Goal: Navigation & Orientation: Find specific page/section

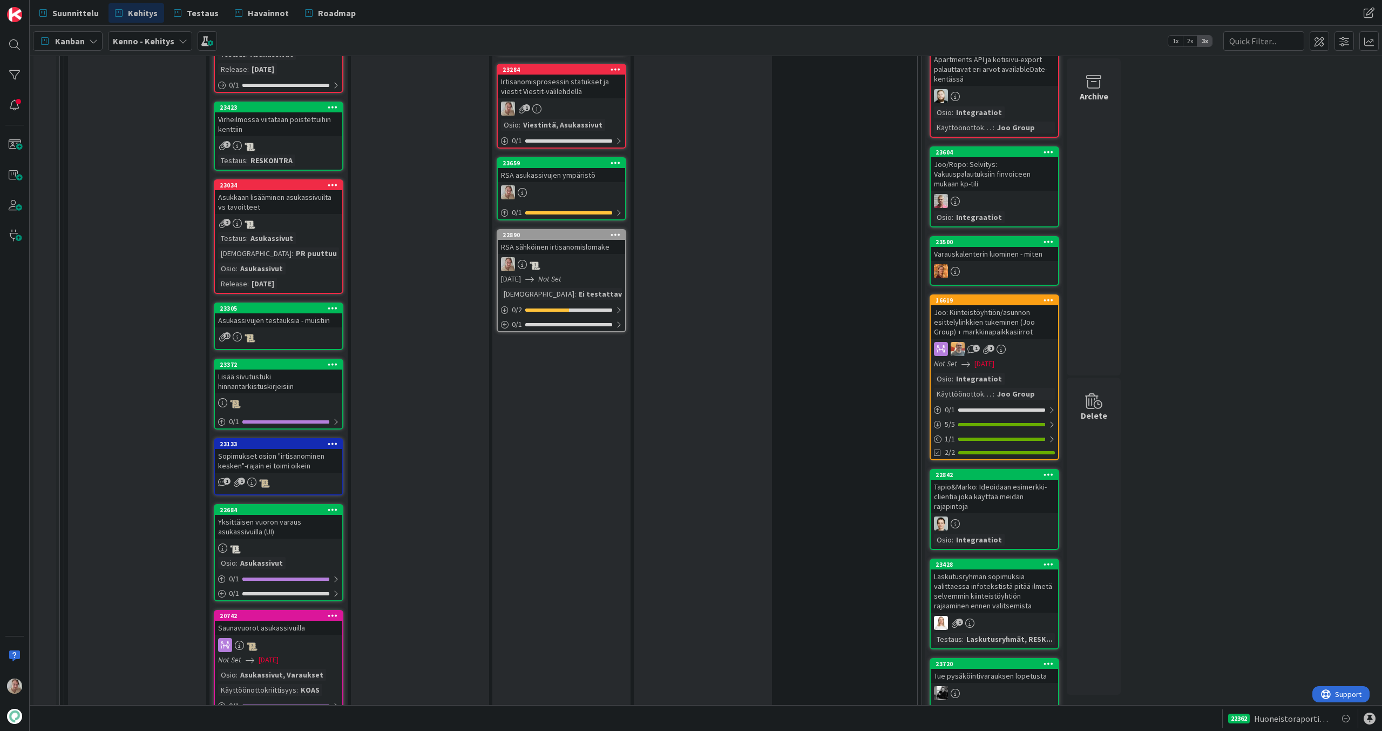
scroll to position [1287, 0]
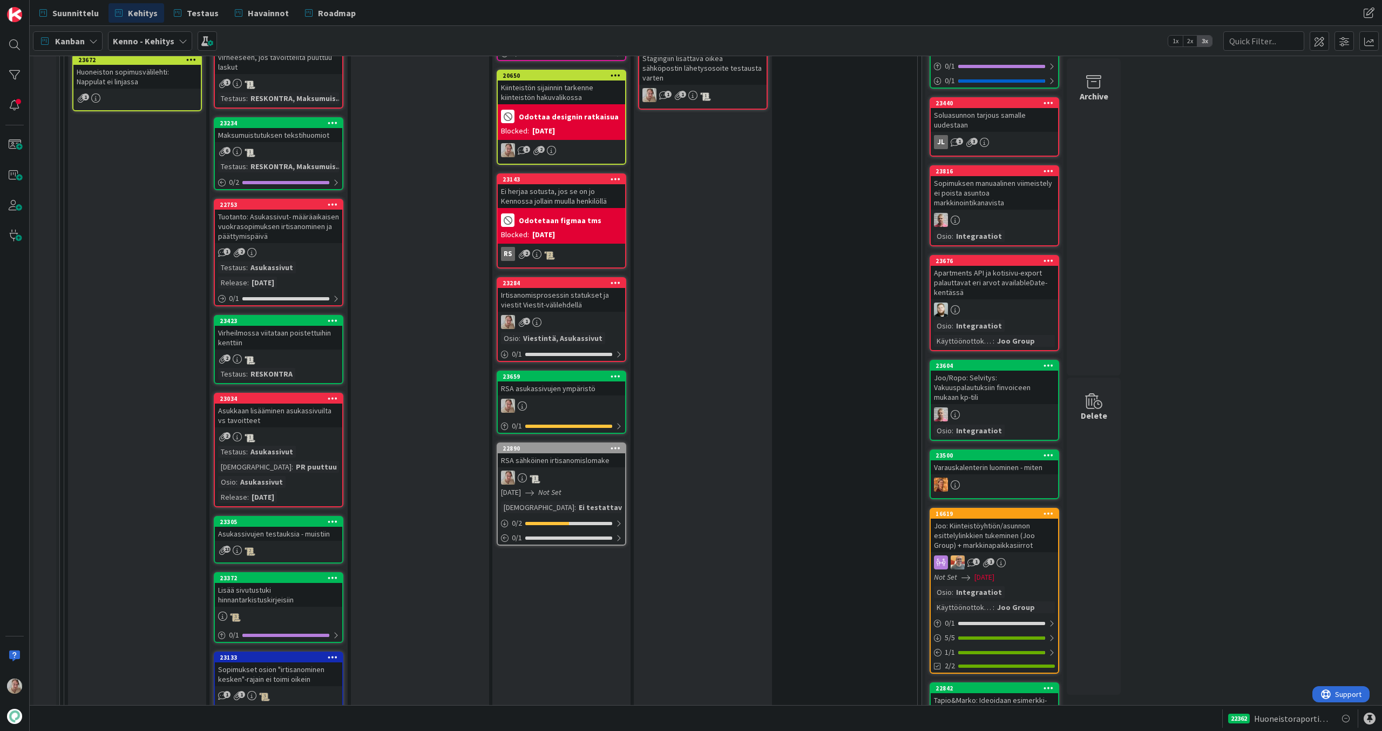
click at [571, 293] on div "Irtisanomisprosessin statukset ja viestit Viestit-välilehdellä" at bounding box center [561, 300] width 127 height 24
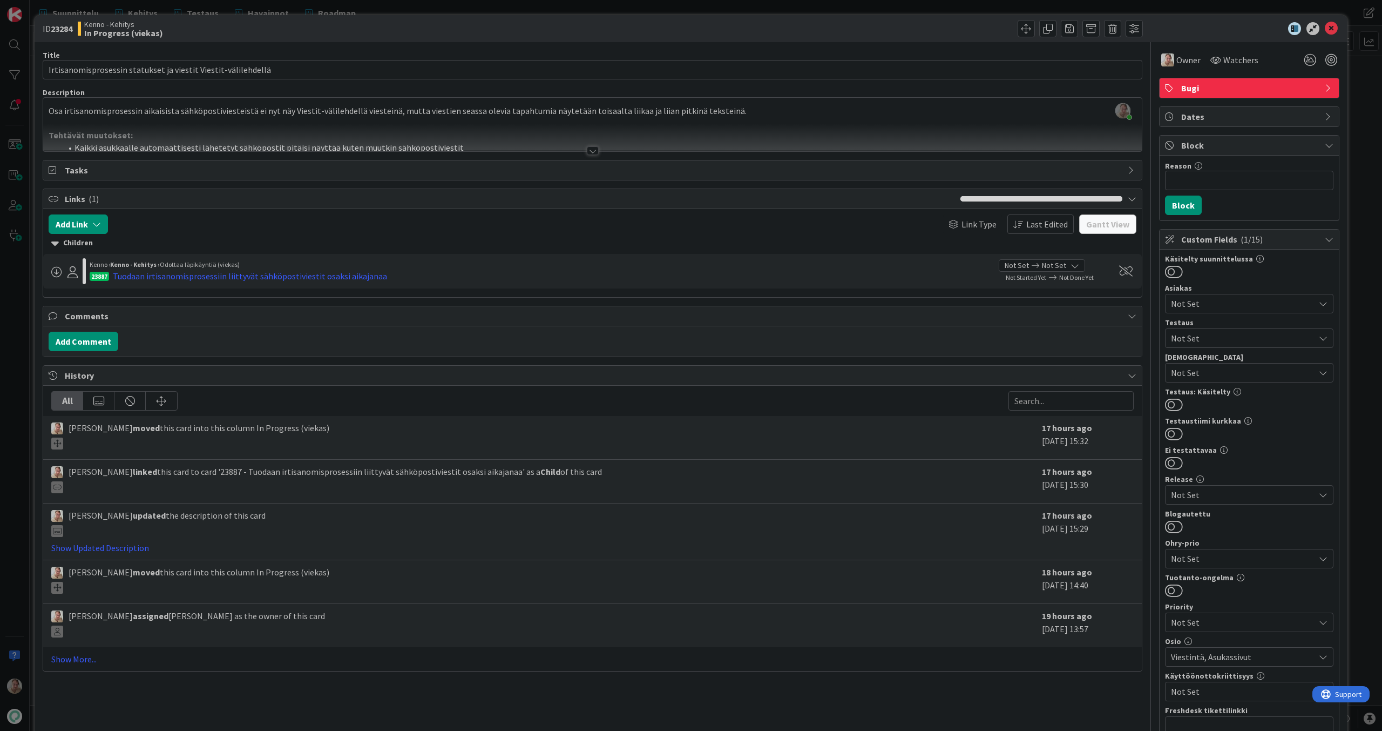
click at [1201, 88] on span "Bugi" at bounding box center [1251, 88] width 138 height 13
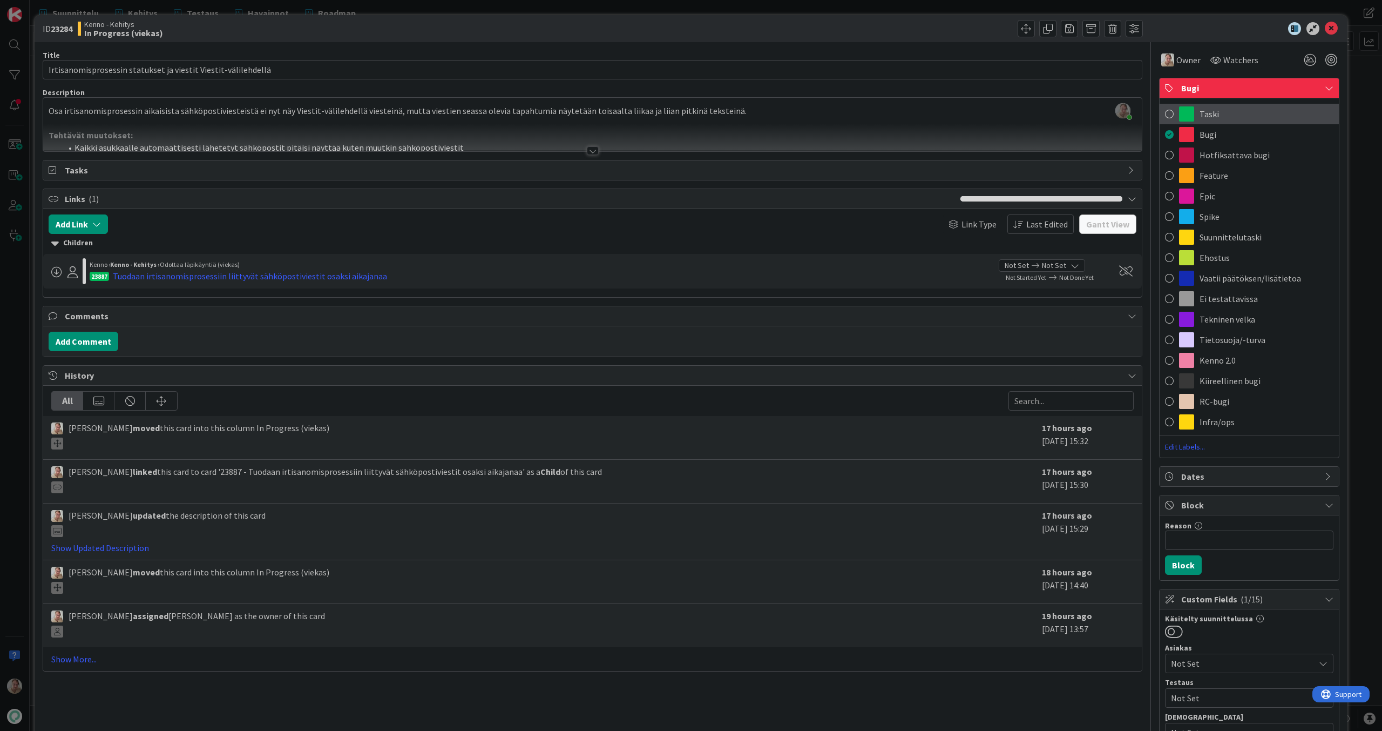
click at [1204, 114] on span "Taski" at bounding box center [1209, 113] width 19 height 13
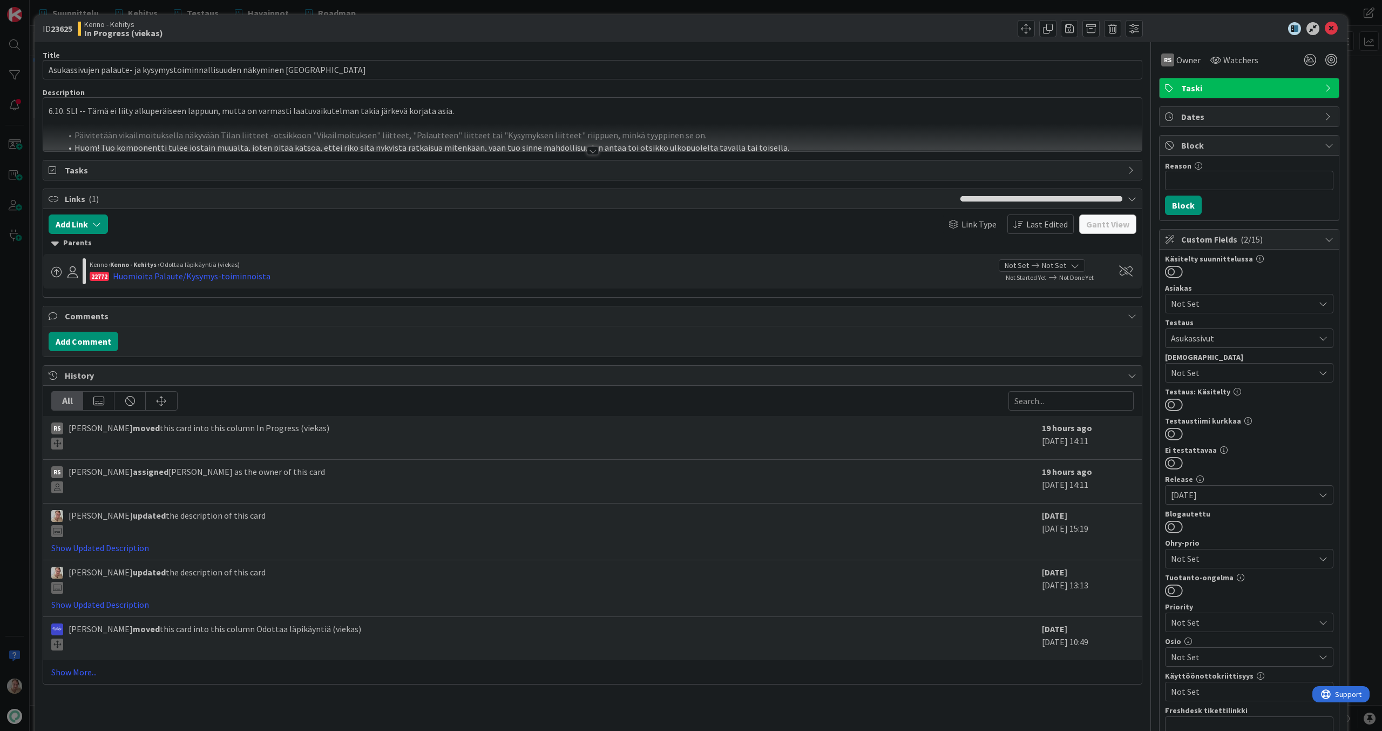
click at [451, 129] on div at bounding box center [592, 138] width 1099 height 28
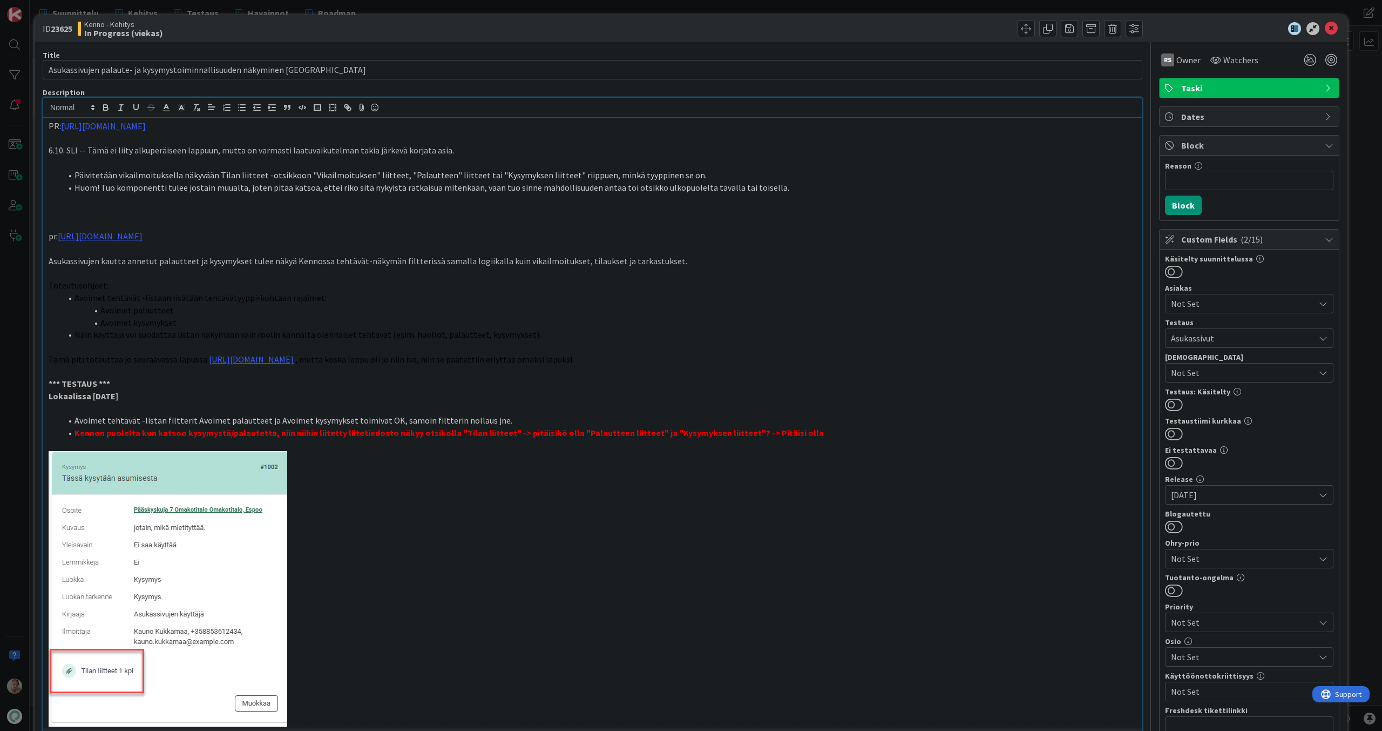
click at [1331, 24] on div at bounding box center [1244, 28] width 191 height 13
click at [1327, 28] on icon at bounding box center [1331, 28] width 13 height 13
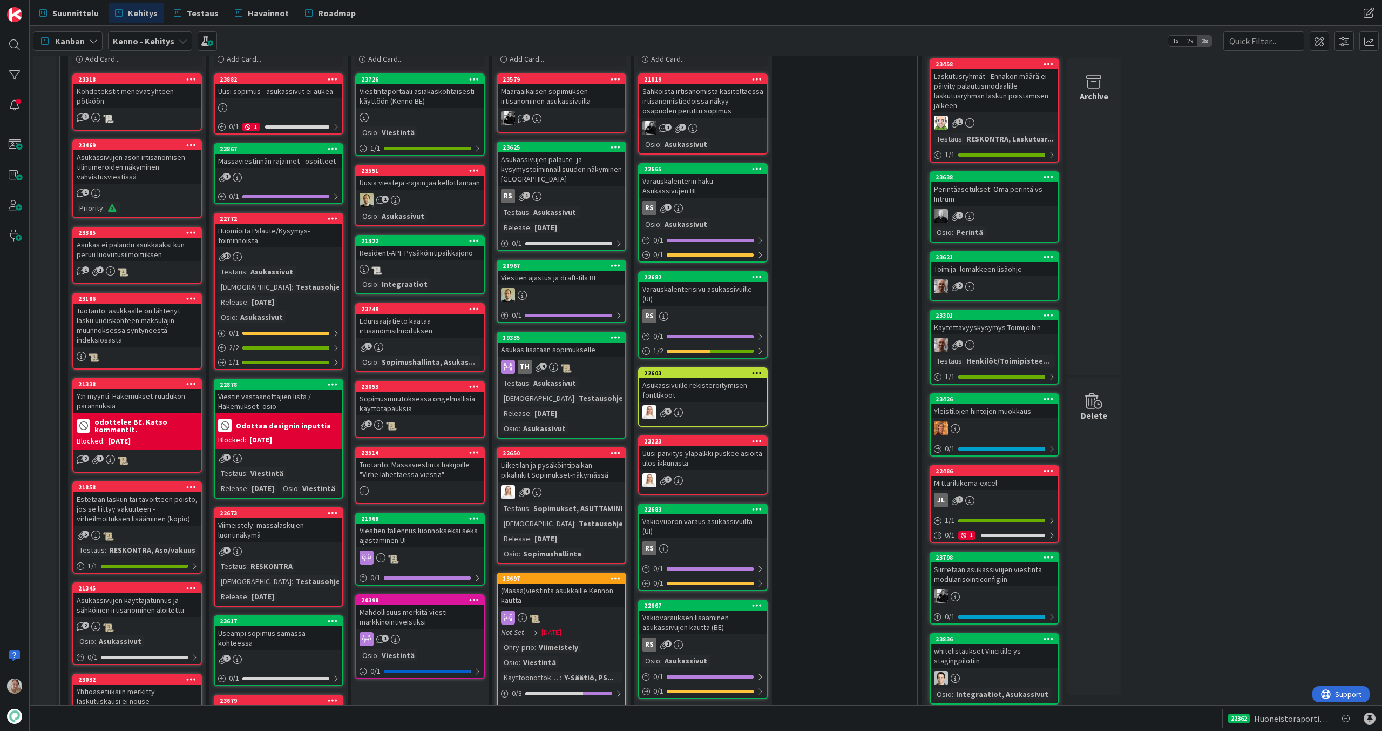
scroll to position [344, 0]
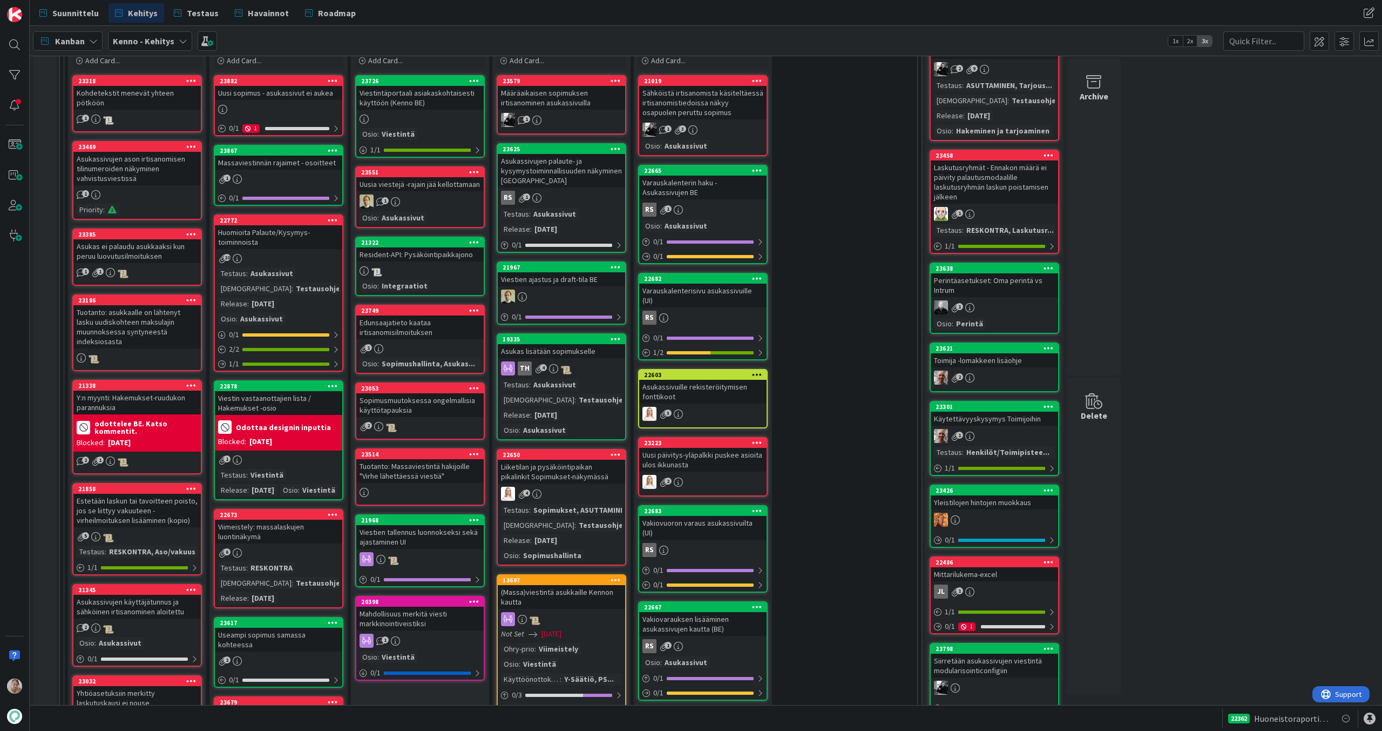
click at [287, 93] on div "Uusi sopimus - asukassivut ei aukea" at bounding box center [278, 93] width 127 height 14
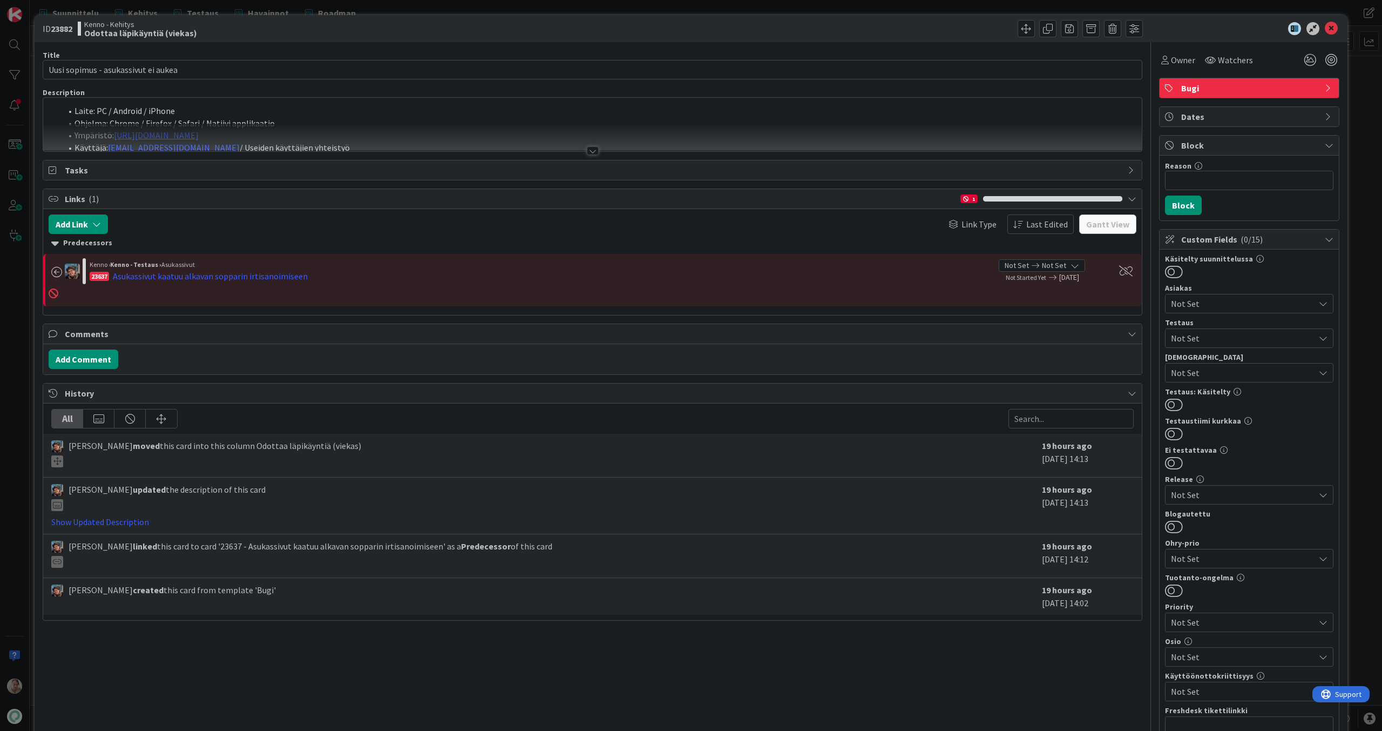
click at [289, 140] on div at bounding box center [592, 138] width 1099 height 28
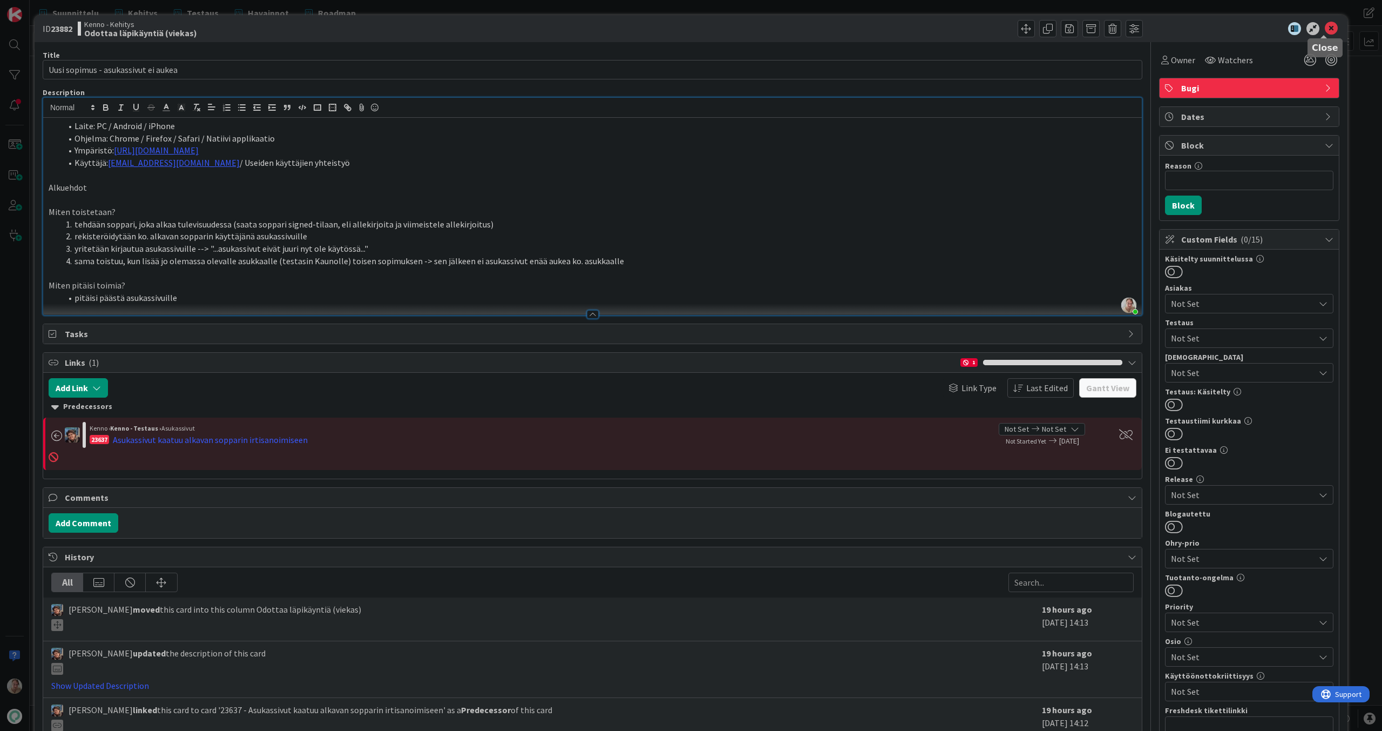
click at [1327, 32] on icon at bounding box center [1331, 28] width 13 height 13
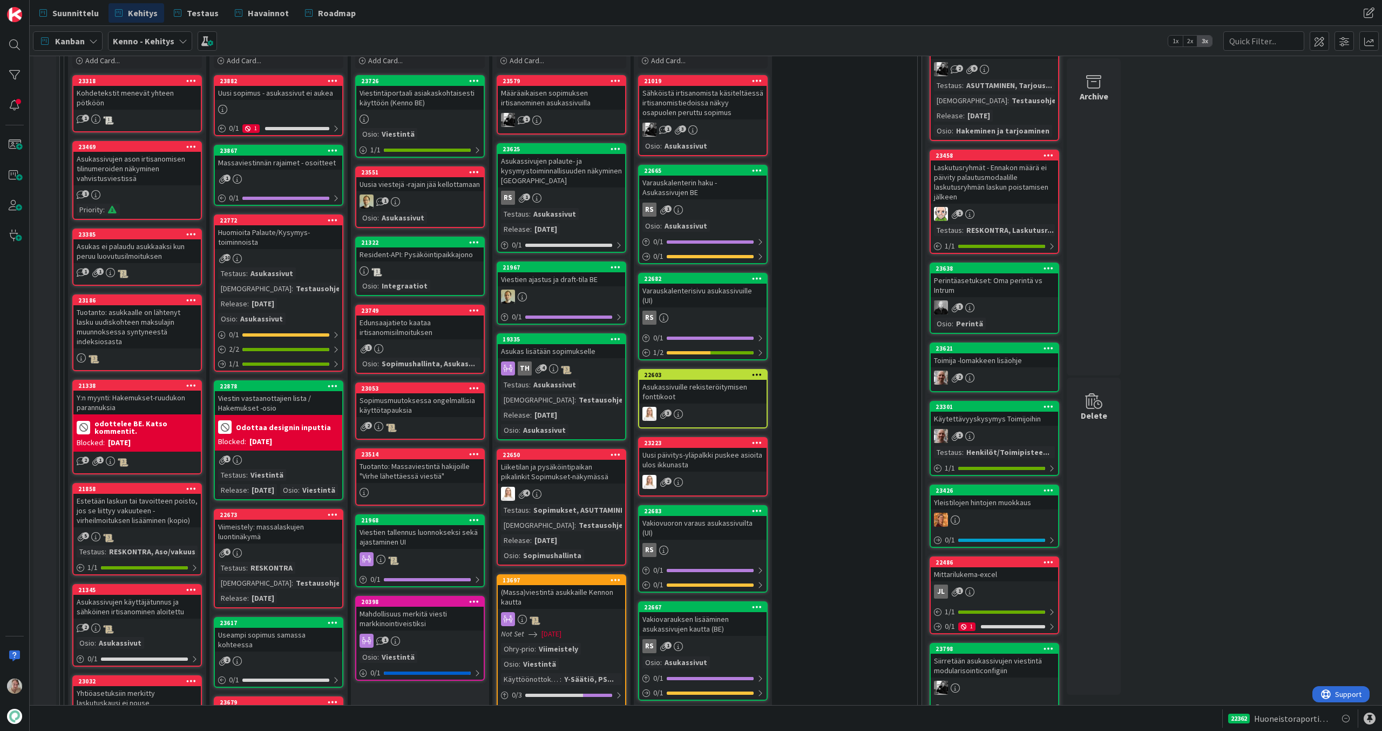
click at [324, 151] on div at bounding box center [332, 151] width 19 height 8
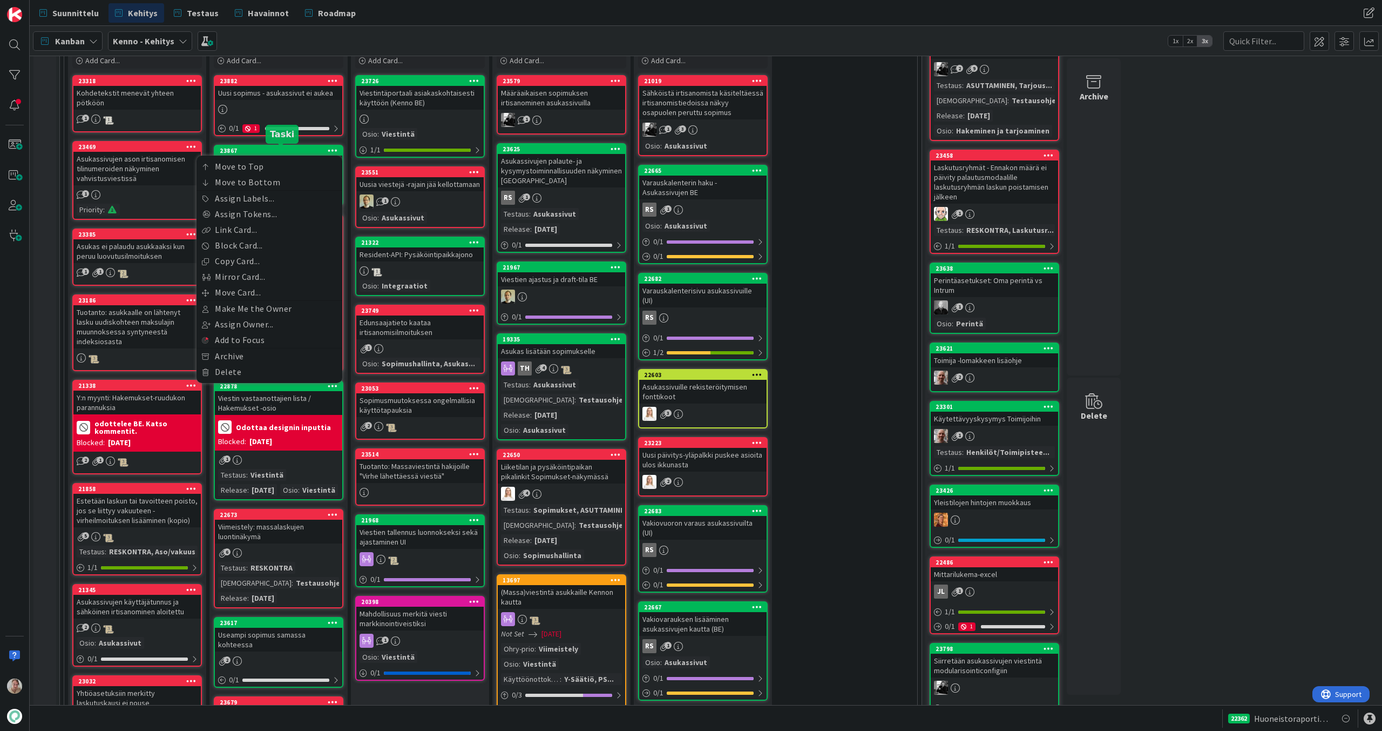
click at [296, 146] on div "23867 Move to Top Move to Bottom Assign Labels... Assign Tokens... Link Card...…" at bounding box center [278, 151] width 127 height 10
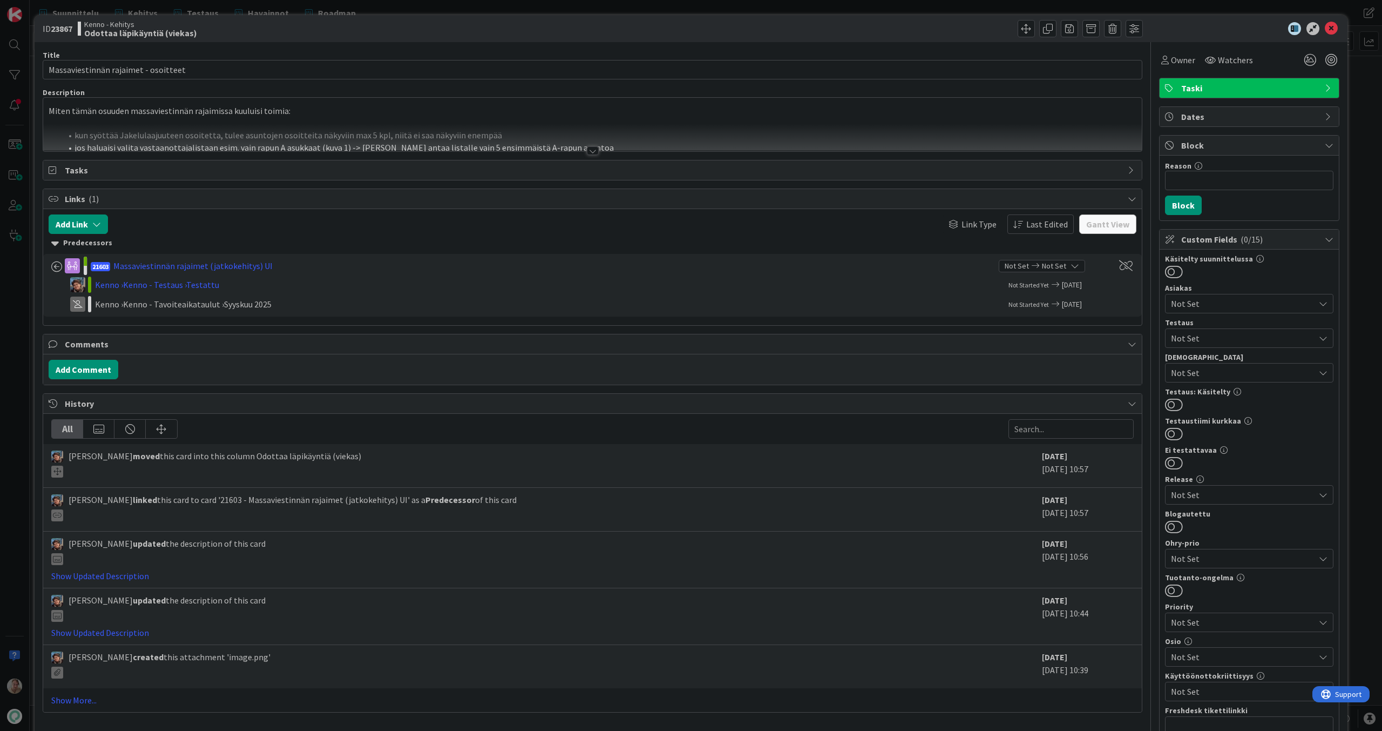
click at [287, 134] on div at bounding box center [592, 138] width 1099 height 28
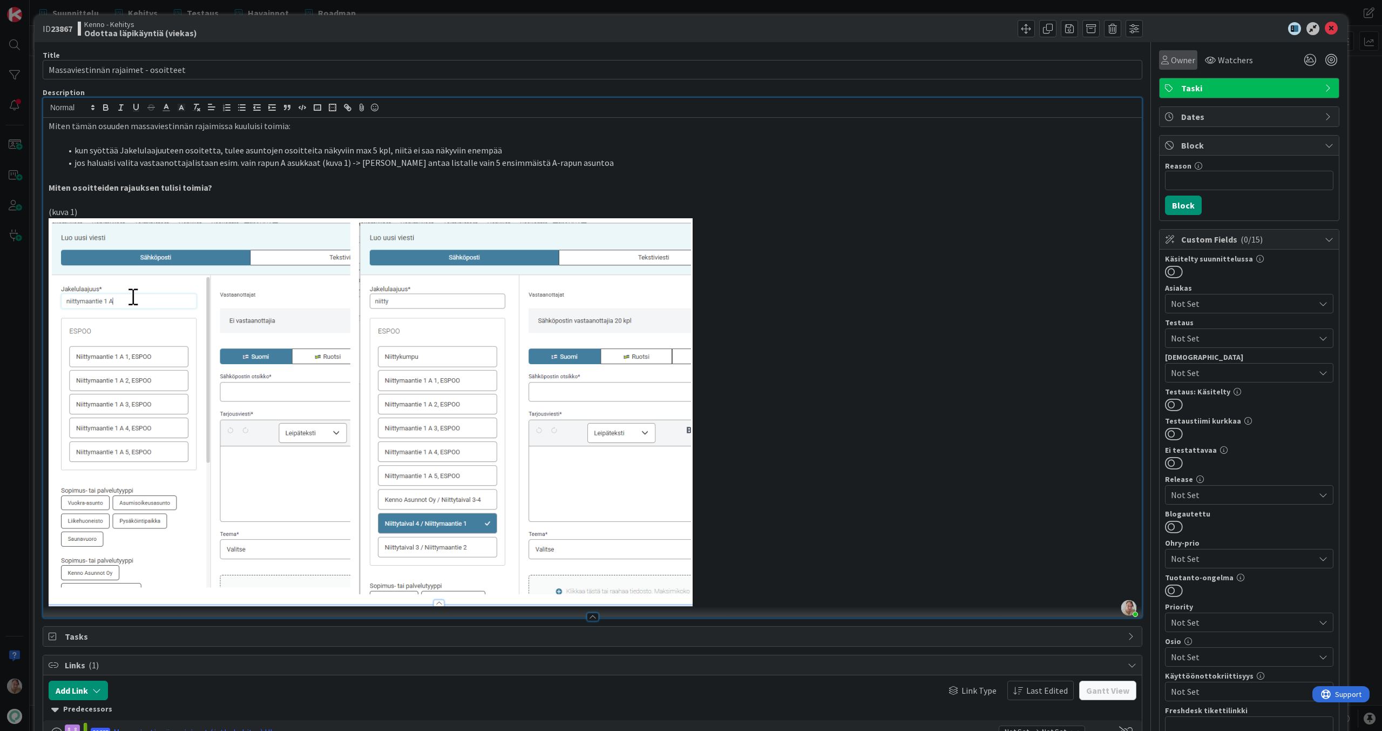
click at [1189, 55] on div "Owner" at bounding box center [1178, 59] width 38 height 19
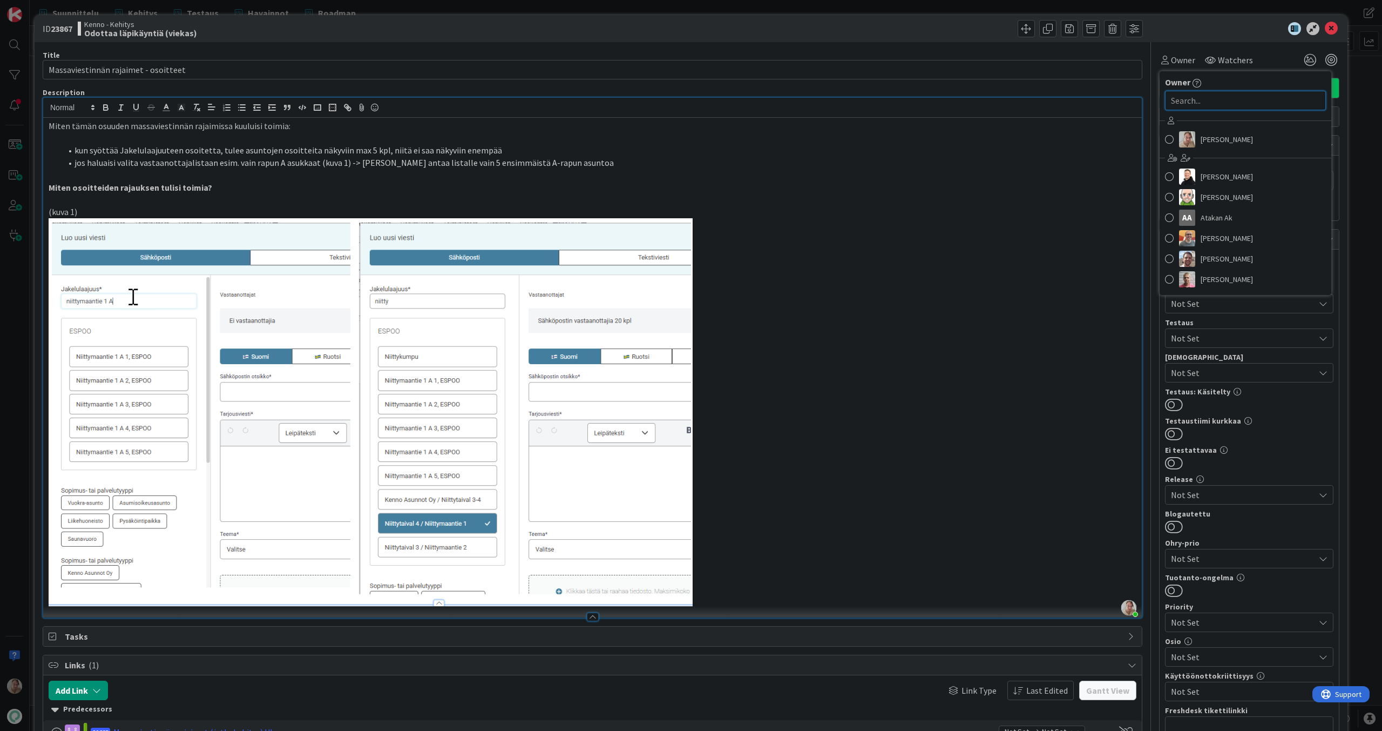
click at [1206, 96] on input "text" at bounding box center [1245, 100] width 161 height 19
type input "[PERSON_NAME]"
click at [1249, 145] on link "[PERSON_NAME]" at bounding box center [1246, 148] width 172 height 21
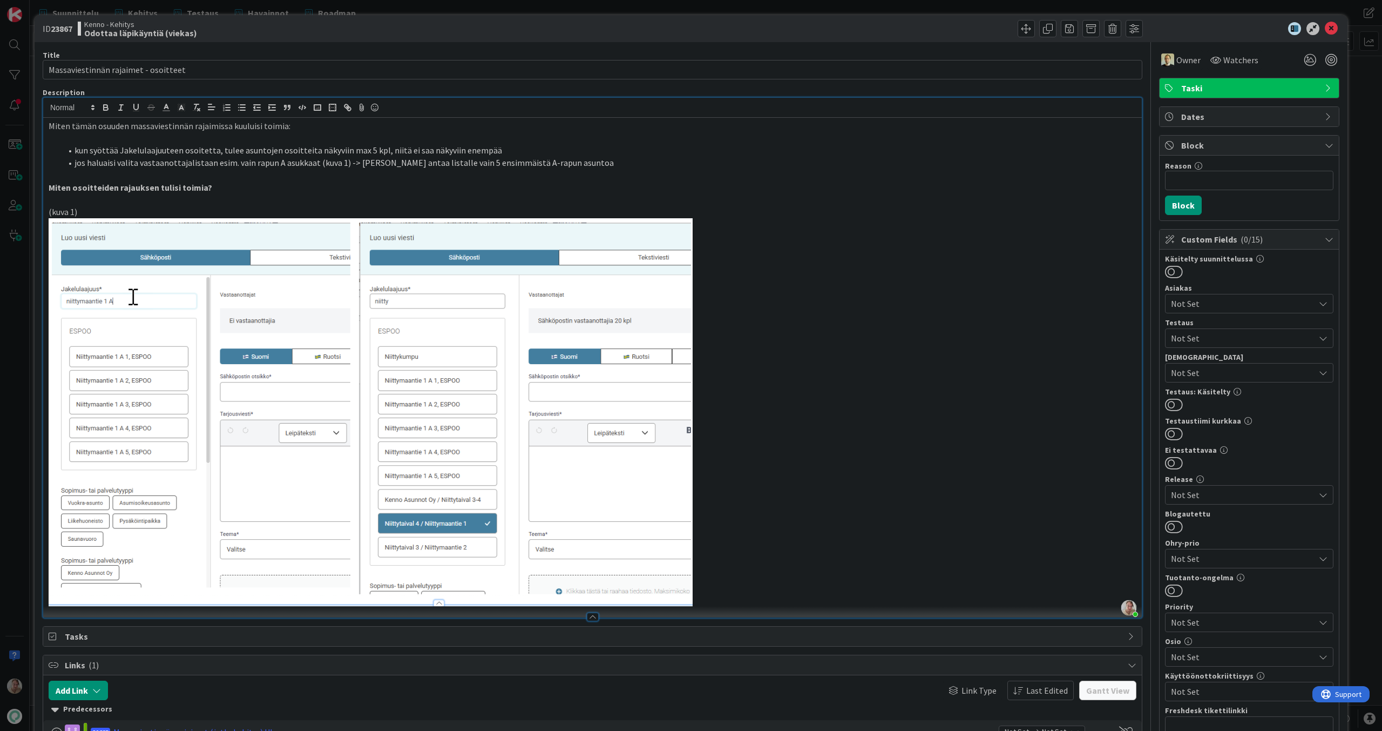
click at [1328, 27] on icon at bounding box center [1331, 28] width 13 height 13
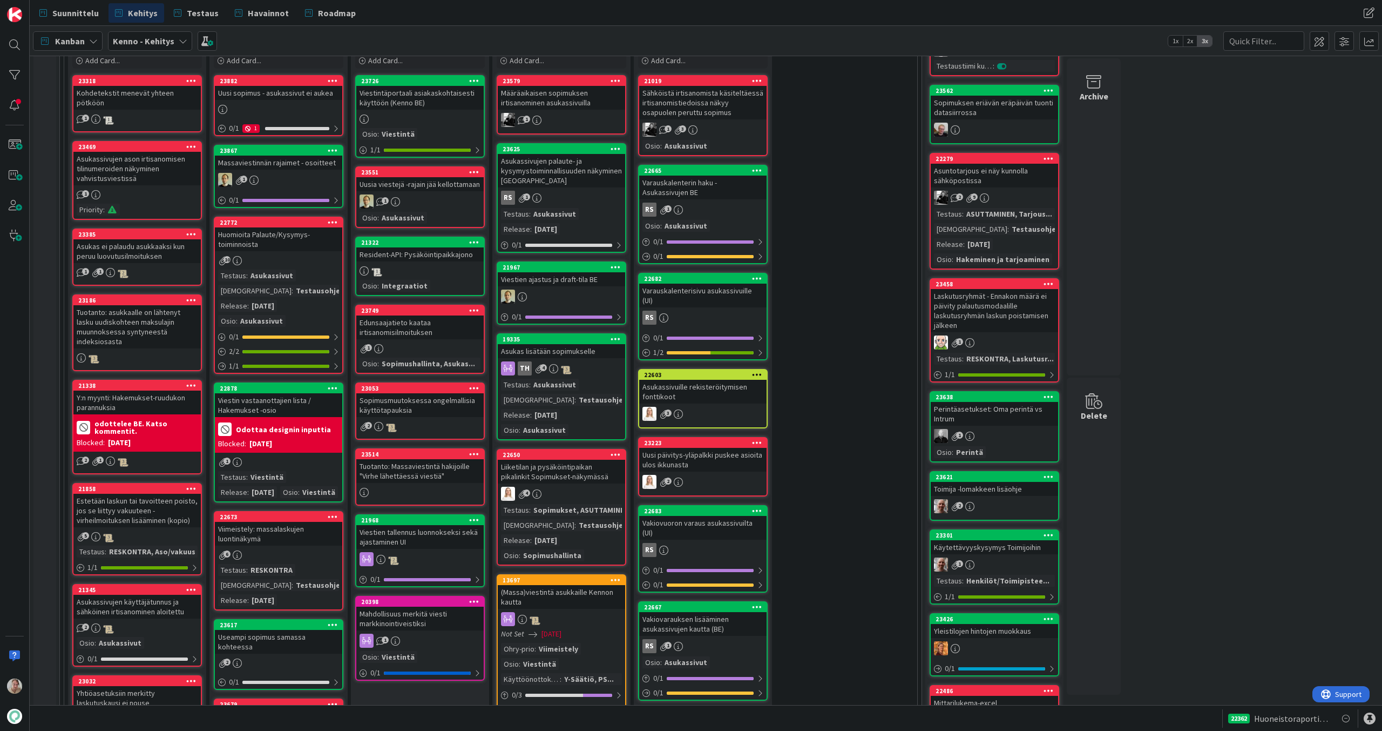
click at [265, 238] on div "Huomioita Palaute/Kysymys-toiminnoista" at bounding box center [278, 239] width 127 height 24
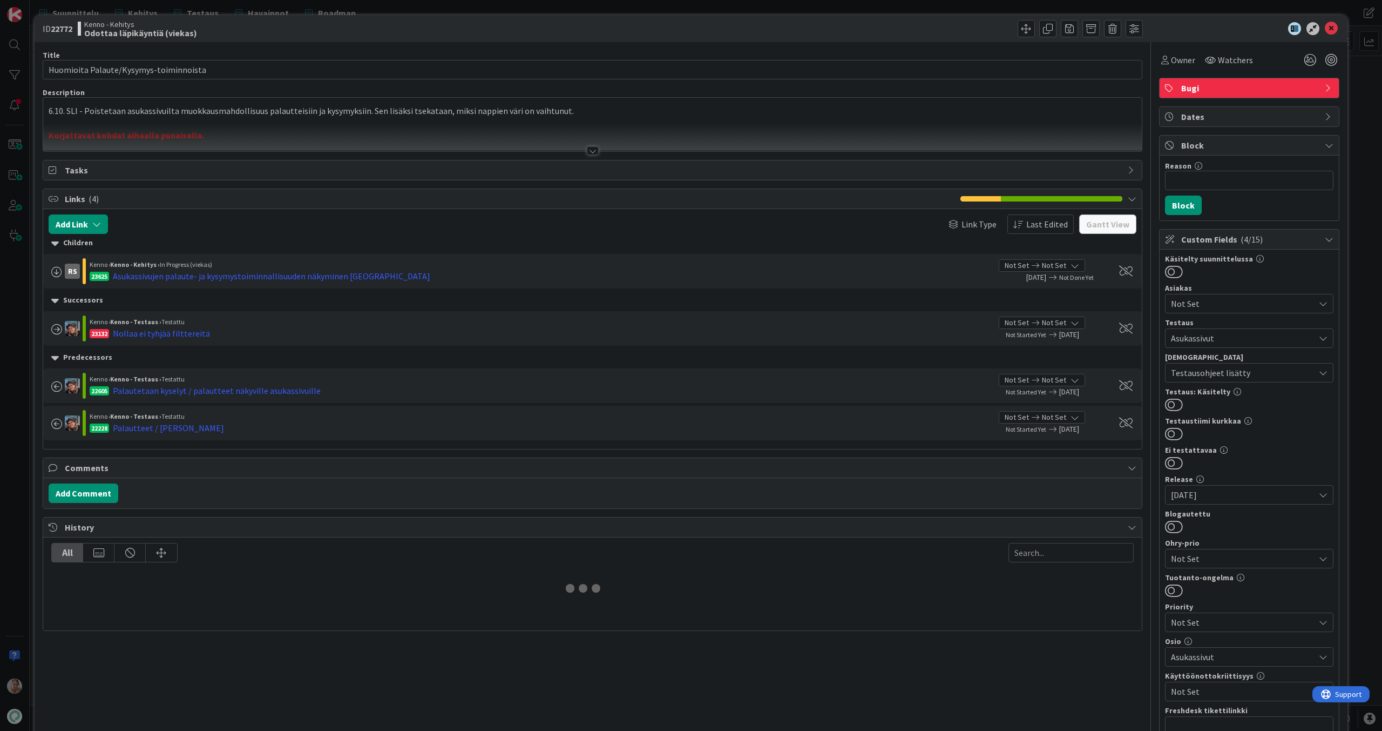
click at [380, 124] on div at bounding box center [592, 138] width 1099 height 28
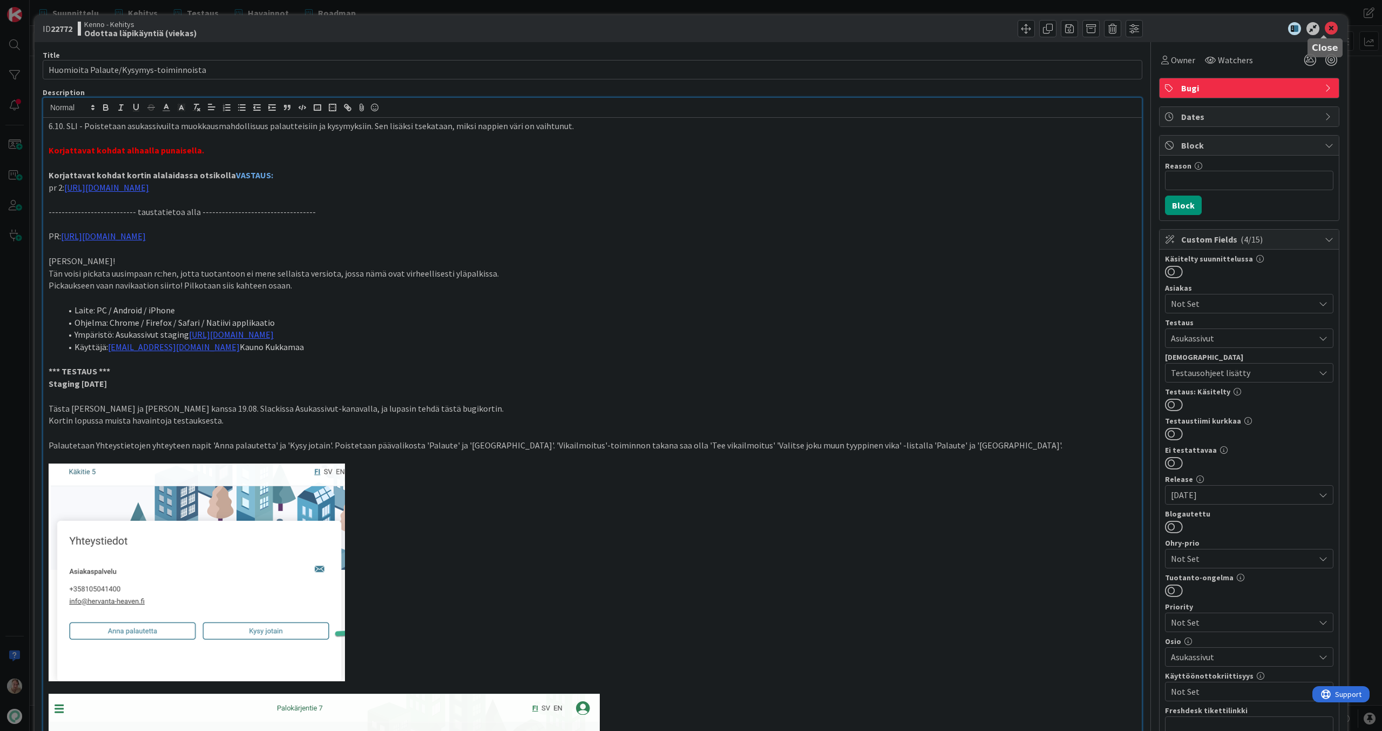
click at [1325, 28] on icon at bounding box center [1331, 28] width 13 height 13
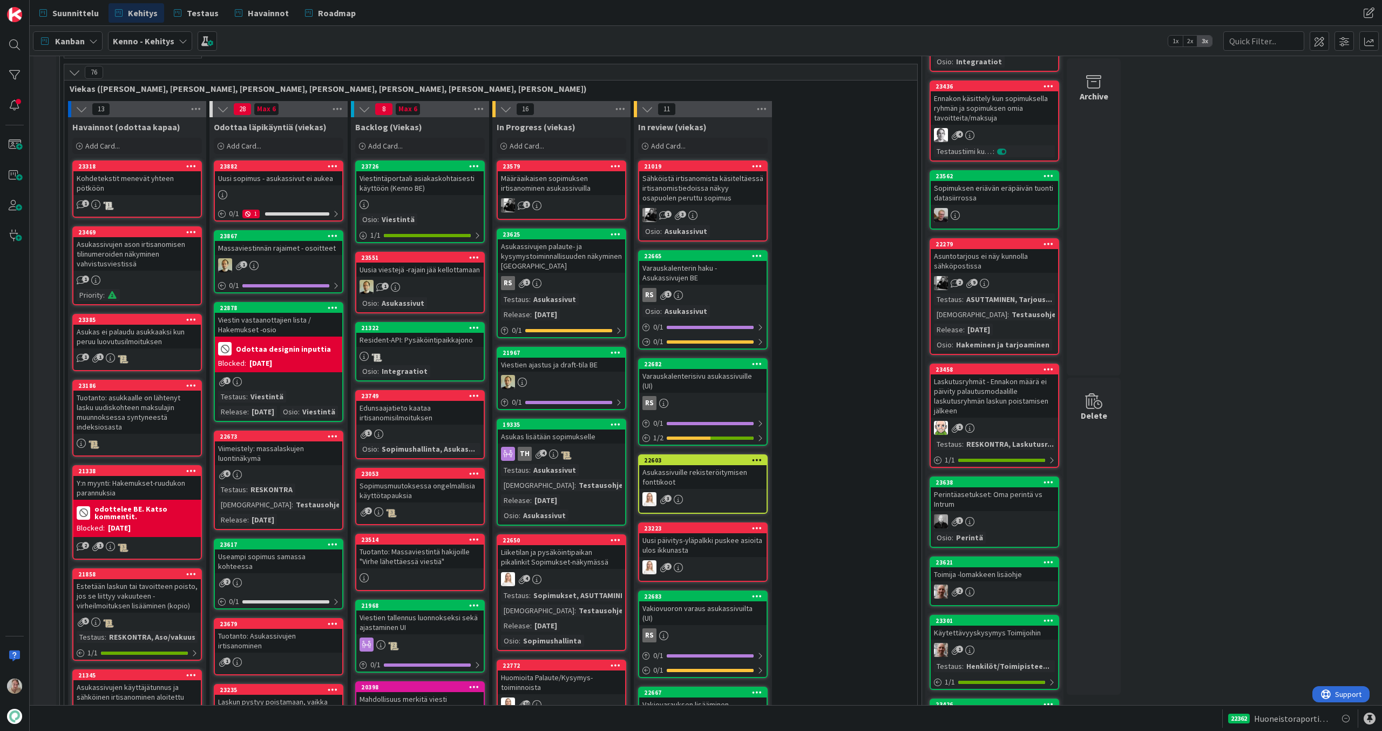
scroll to position [267, 0]
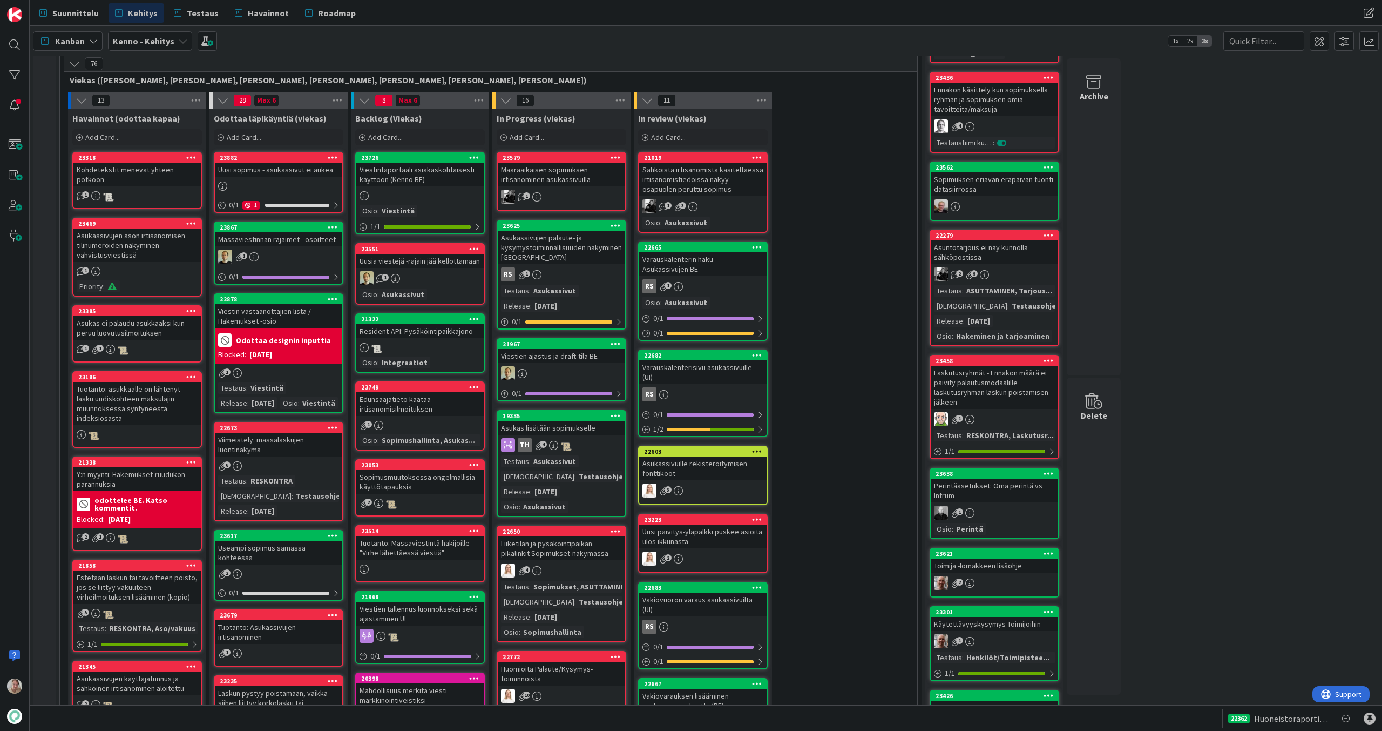
click at [287, 178] on div "23882 Uusi sopimus - asukassivut ei aukea 0 / 1 1" at bounding box center [279, 182] width 130 height 61
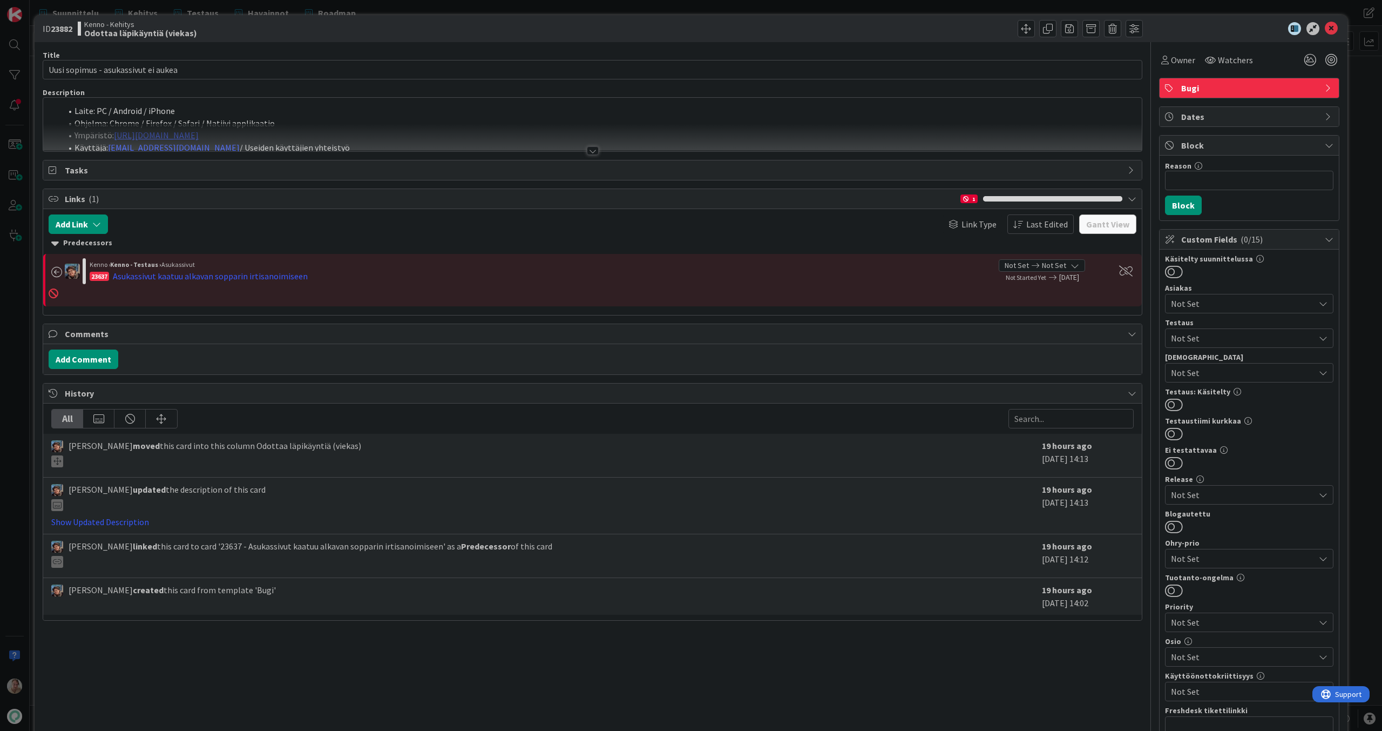
click at [442, 130] on div at bounding box center [592, 138] width 1099 height 28
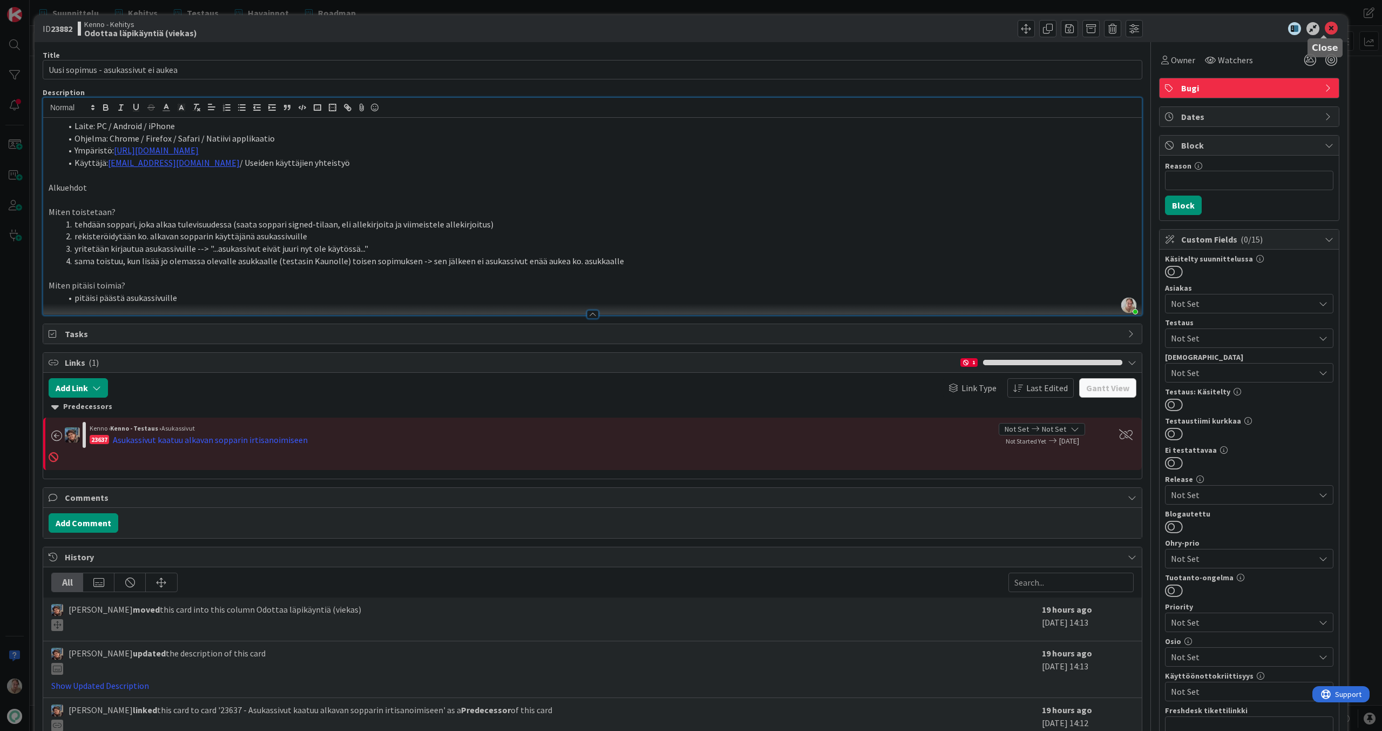
click at [1326, 28] on icon at bounding box center [1331, 28] width 13 height 13
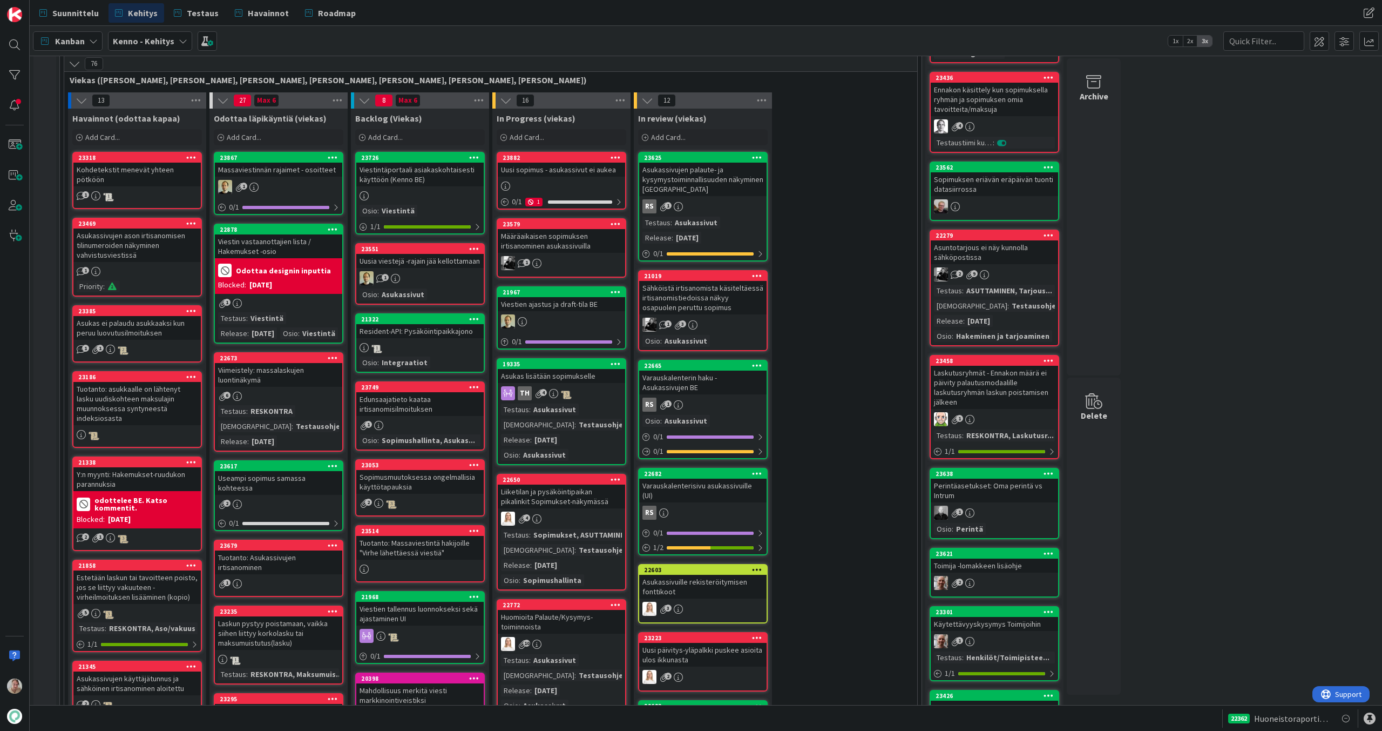
click at [572, 181] on div at bounding box center [561, 186] width 127 height 12
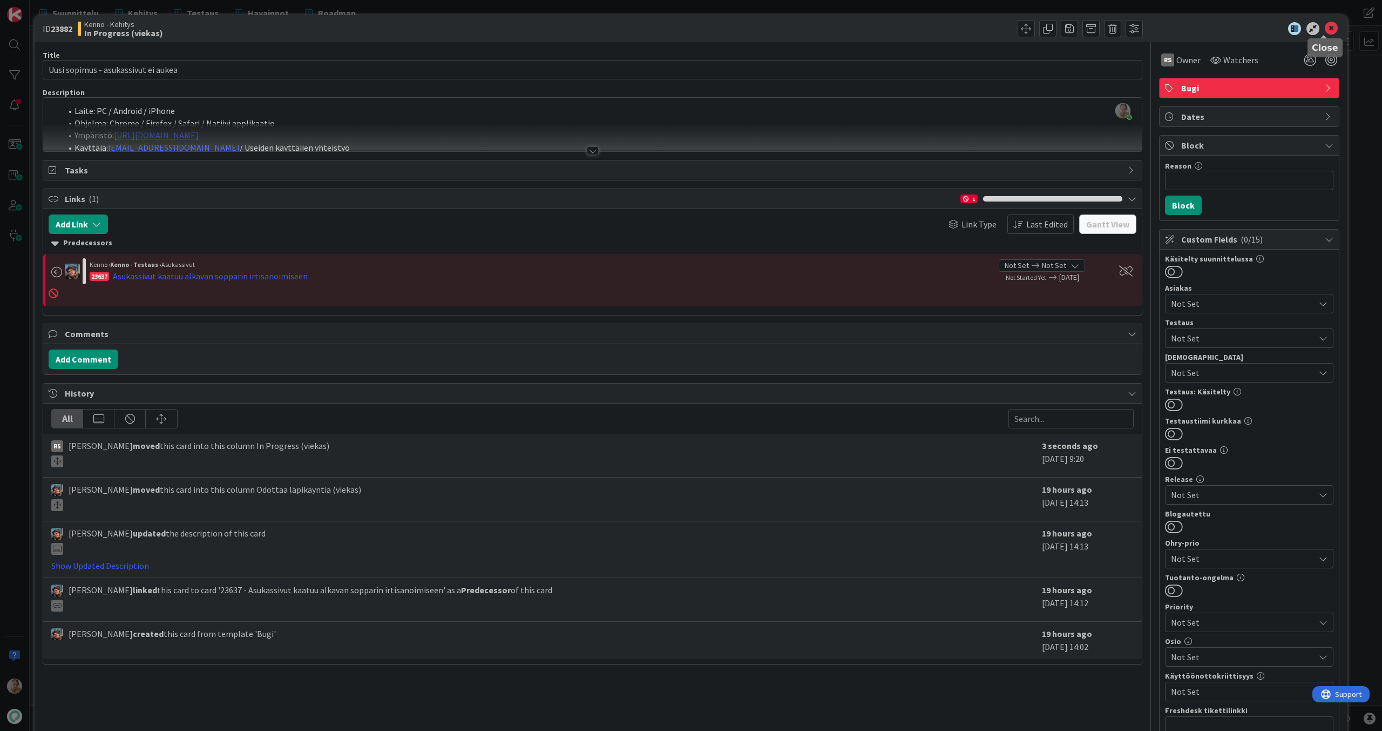
click at [1325, 30] on icon at bounding box center [1331, 28] width 13 height 13
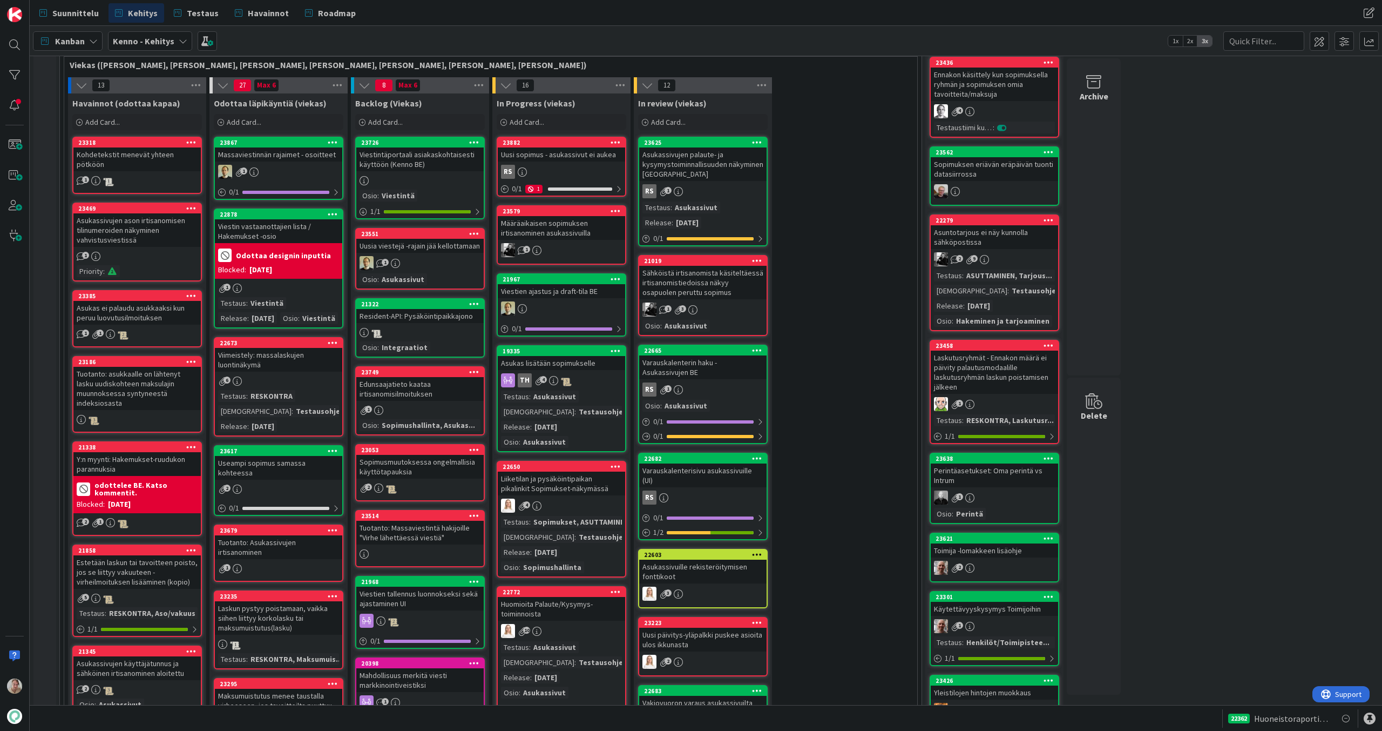
scroll to position [289, 0]
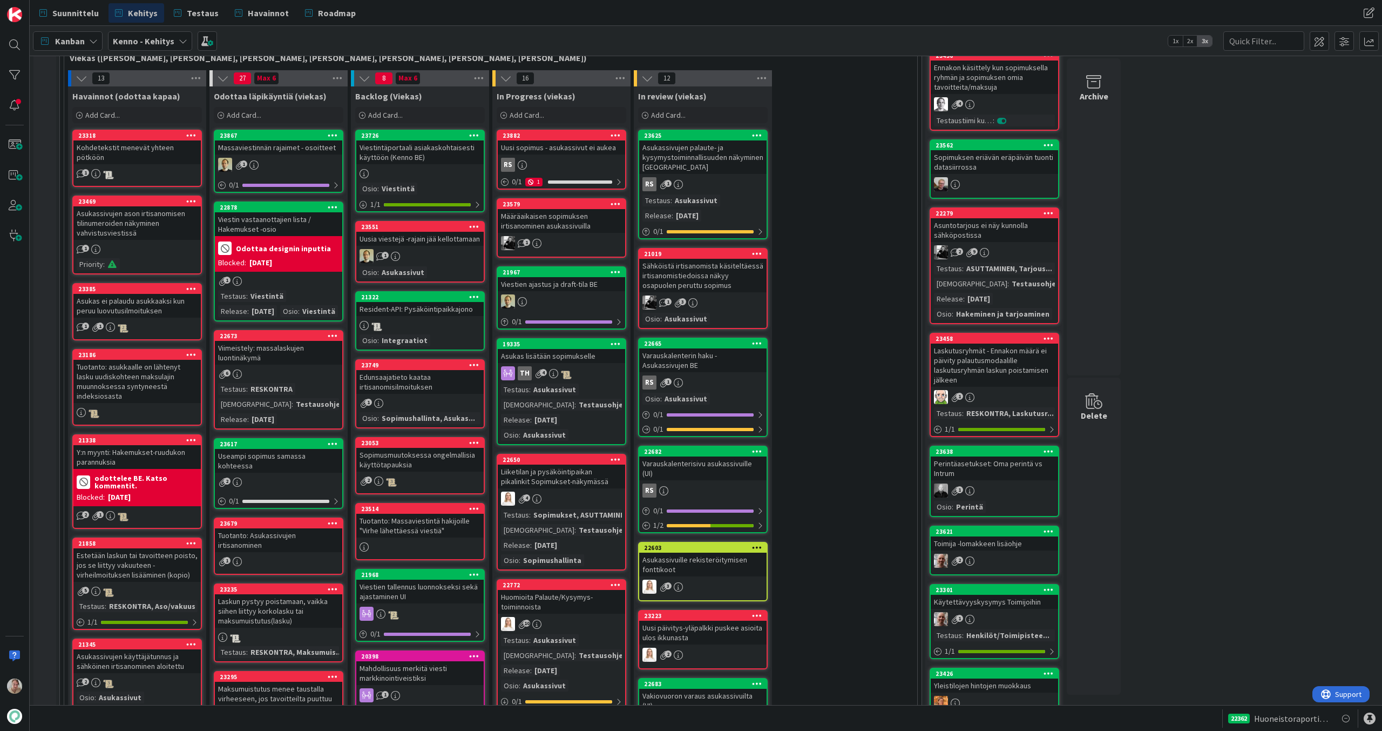
click at [554, 224] on div "Määräaikaisen sopimuksen irtisanominen asukassivuilla" at bounding box center [561, 221] width 127 height 24
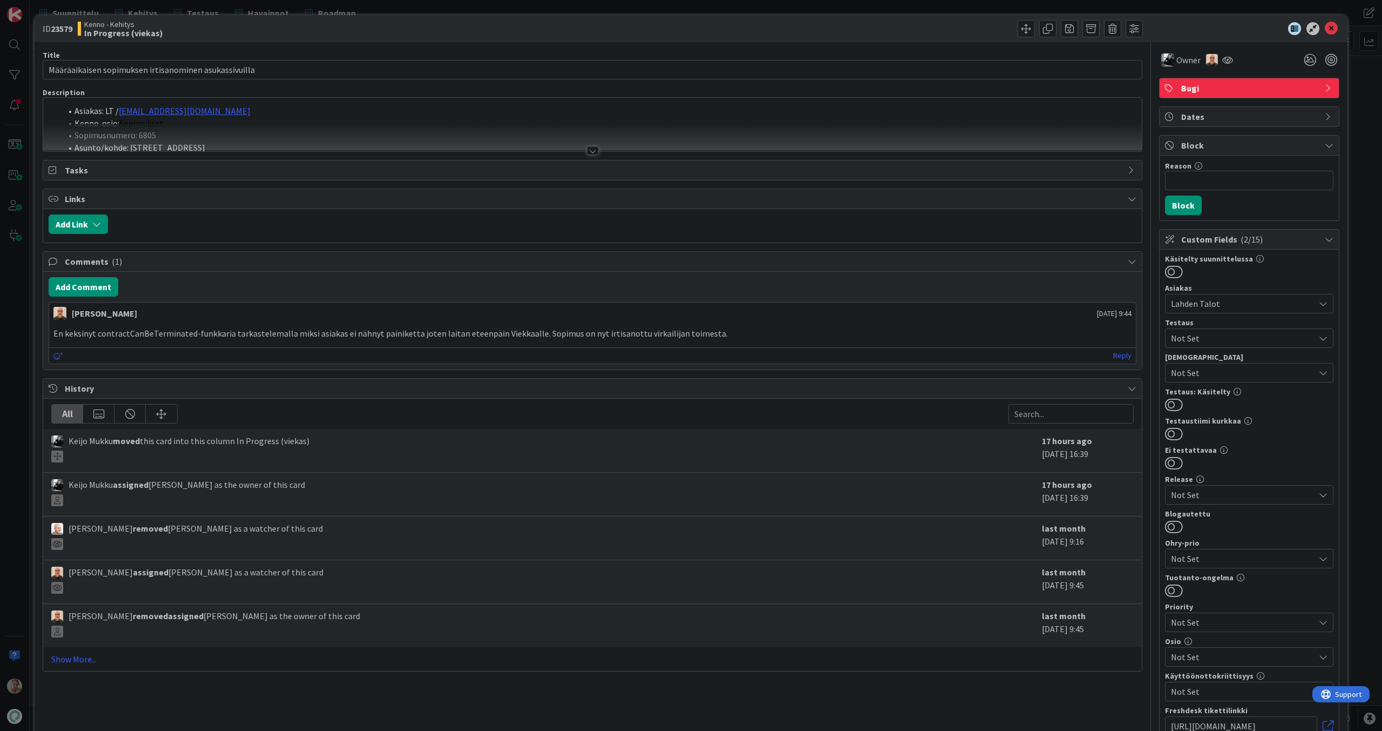
click at [643, 119] on li "Kenno-osio: Sopimukset" at bounding box center [599, 123] width 1075 height 12
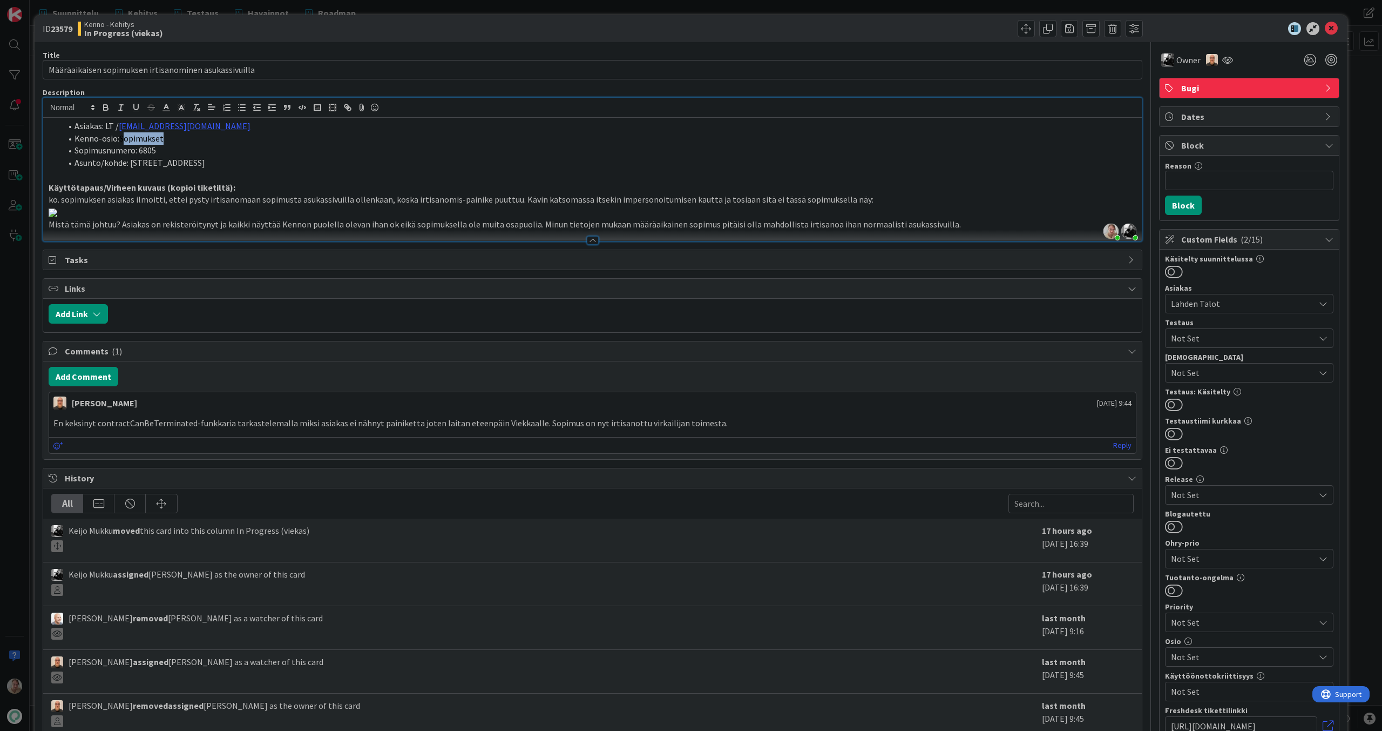
drag, startPoint x: 182, startPoint y: 134, endPoint x: 124, endPoint y: 134, distance: 57.8
click at [124, 134] on li "Kenno-osio: Sopimukset" at bounding box center [599, 138] width 1075 height 12
click at [217, 141] on li "Kenno-osio: Sopimukset" at bounding box center [599, 138] width 1075 height 12
click at [1327, 26] on icon at bounding box center [1331, 28] width 13 height 13
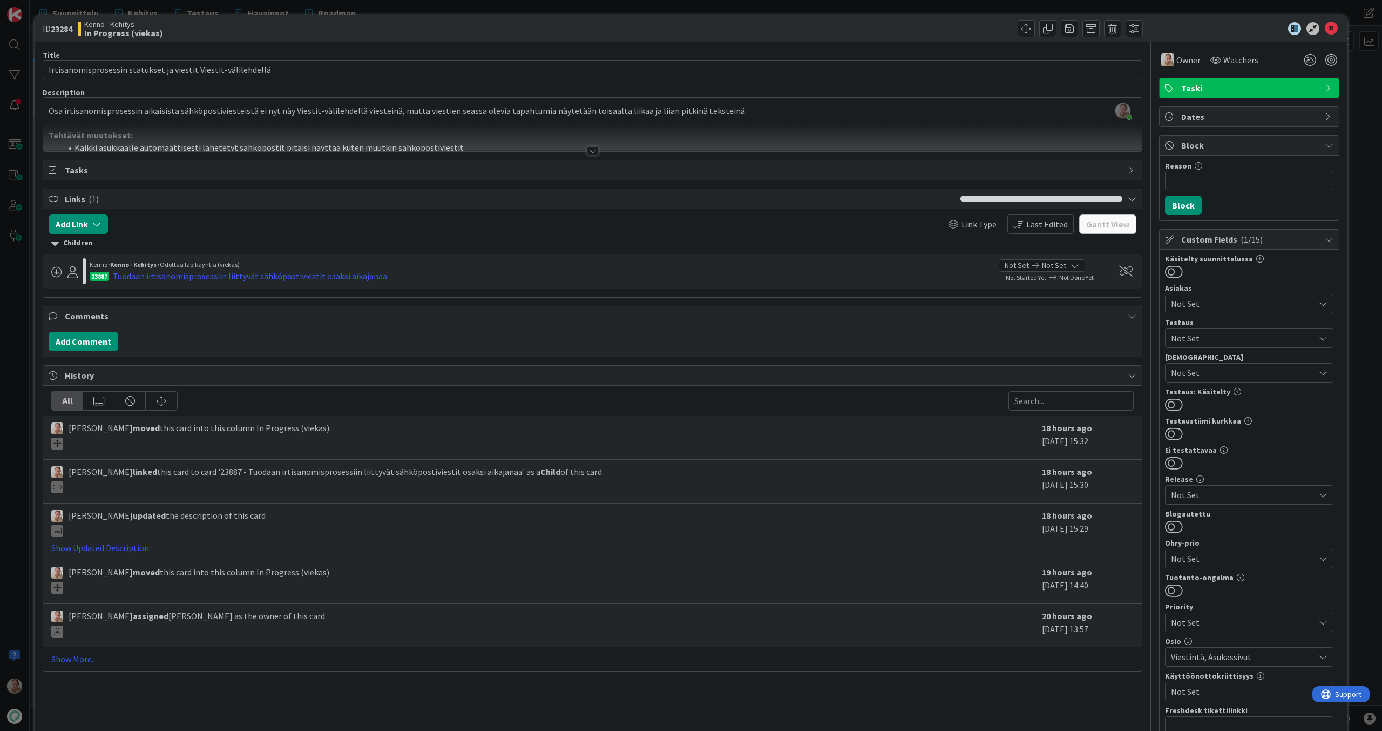
scroll to position [1287, 0]
click at [475, 126] on div at bounding box center [592, 138] width 1099 height 28
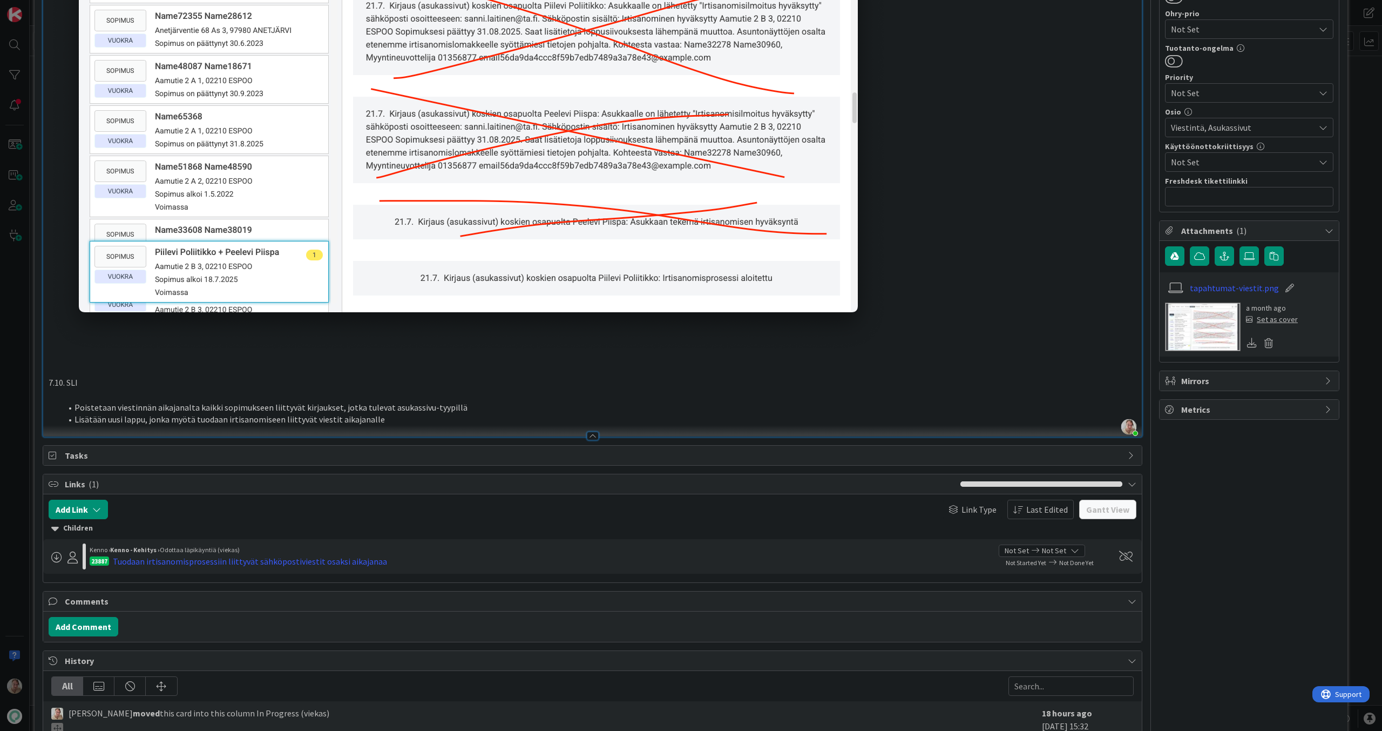
scroll to position [710, 0]
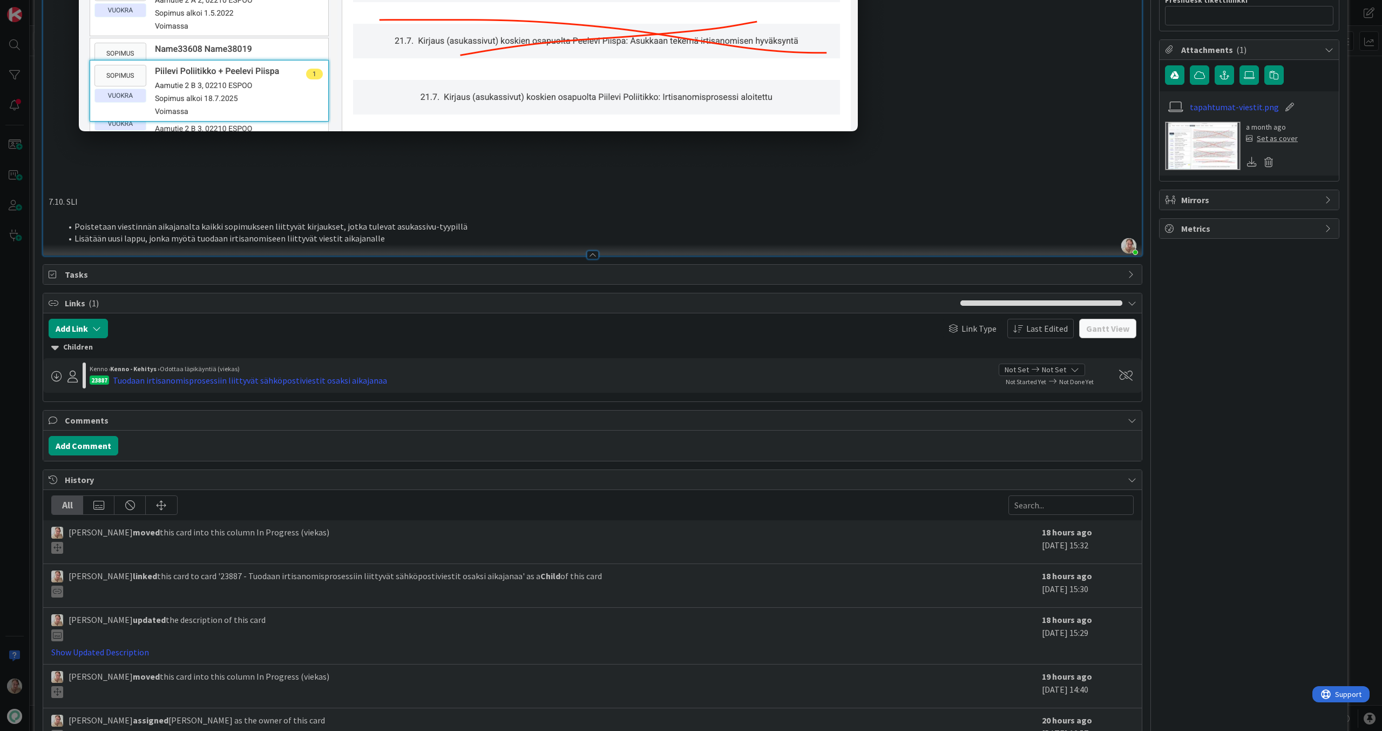
click at [421, 239] on li "Lisätään uusi lappu, jonka myötä tuodaan irtisanomiseen liittyvät viestit aikaj…" at bounding box center [599, 238] width 1075 height 12
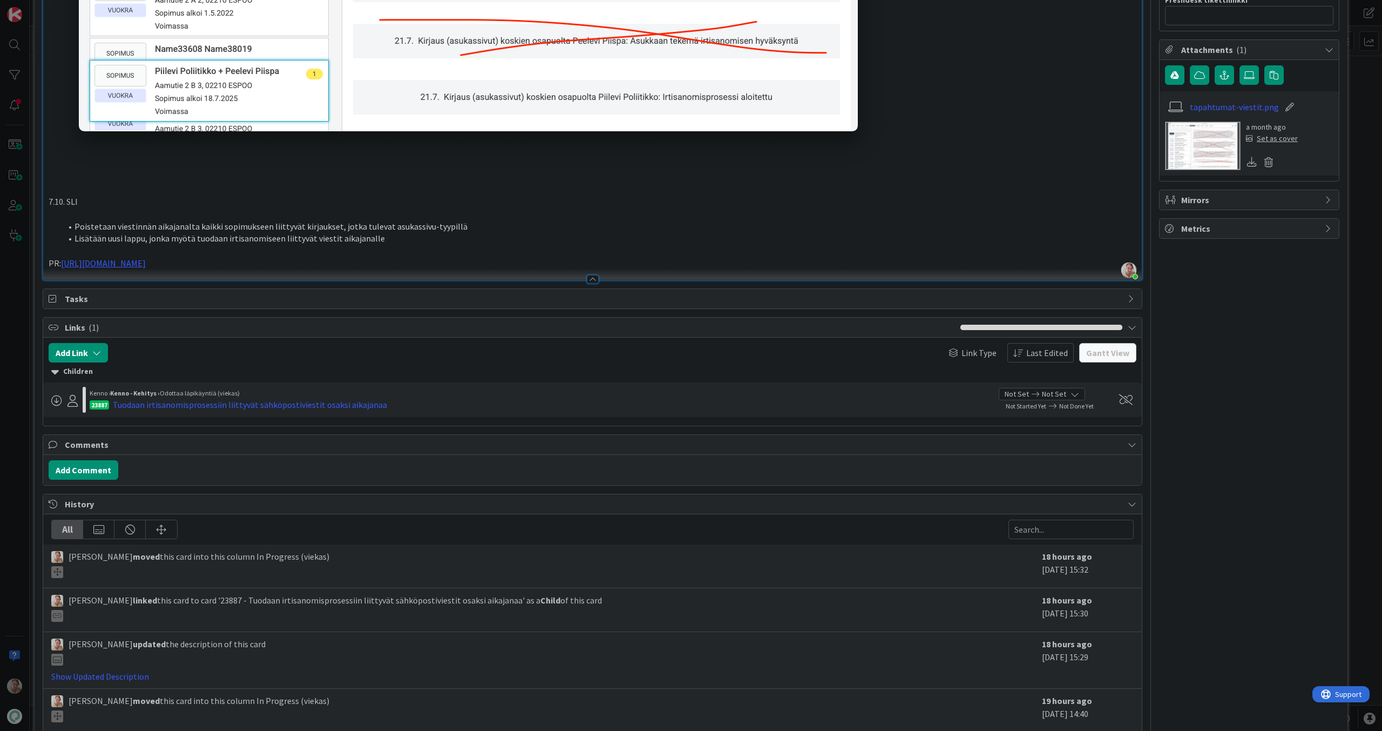
click at [474, 235] on li "Lisätään uusi lappu, jonka myötä tuodaan irtisanomiseen liittyvät viestit aikaj…" at bounding box center [599, 238] width 1075 height 12
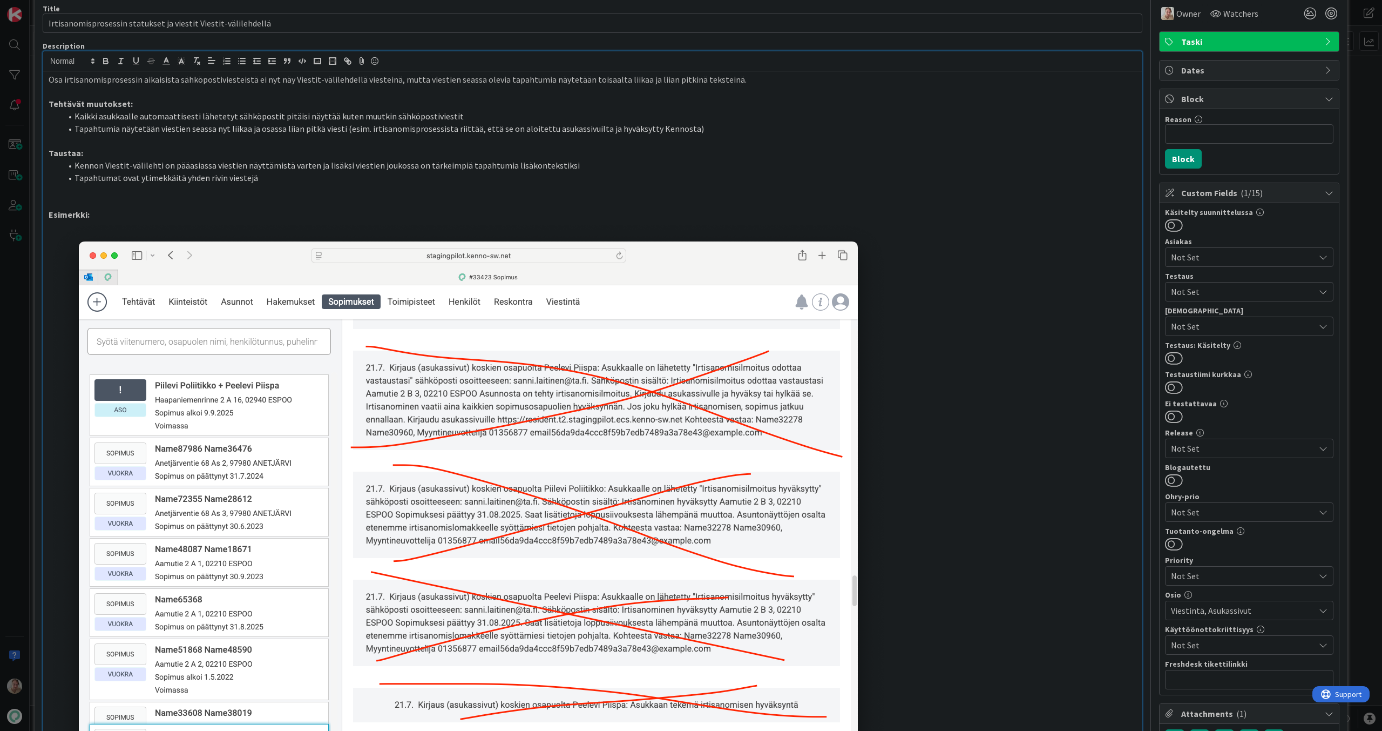
scroll to position [0, 0]
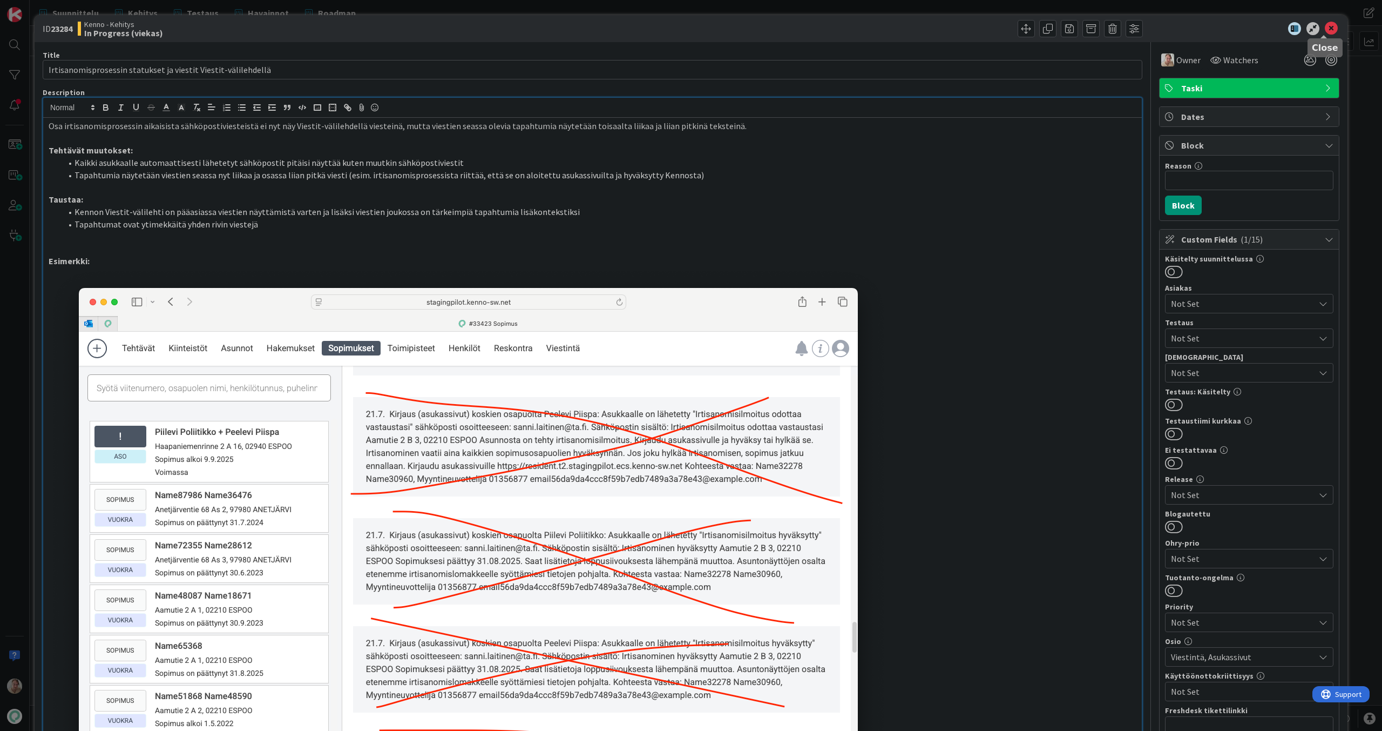
click at [1329, 24] on icon at bounding box center [1331, 28] width 13 height 13
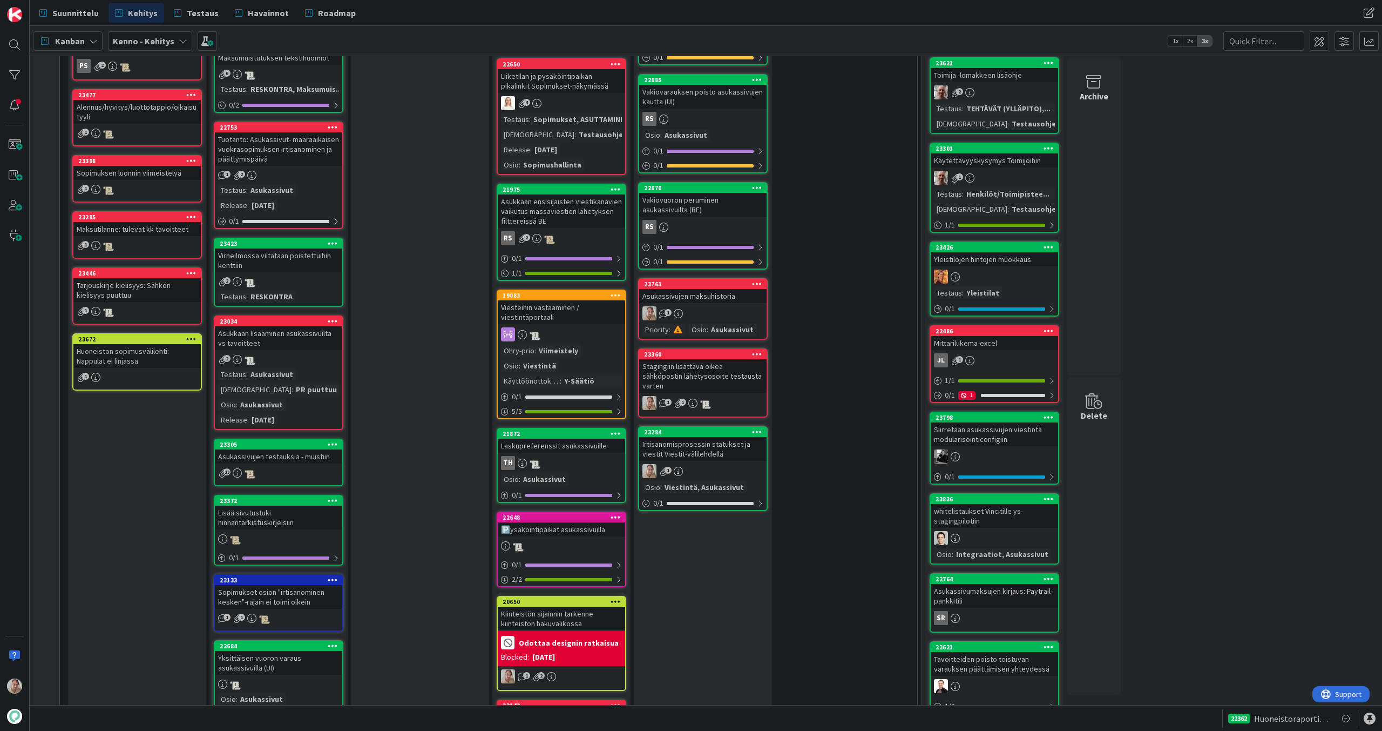
scroll to position [906, 0]
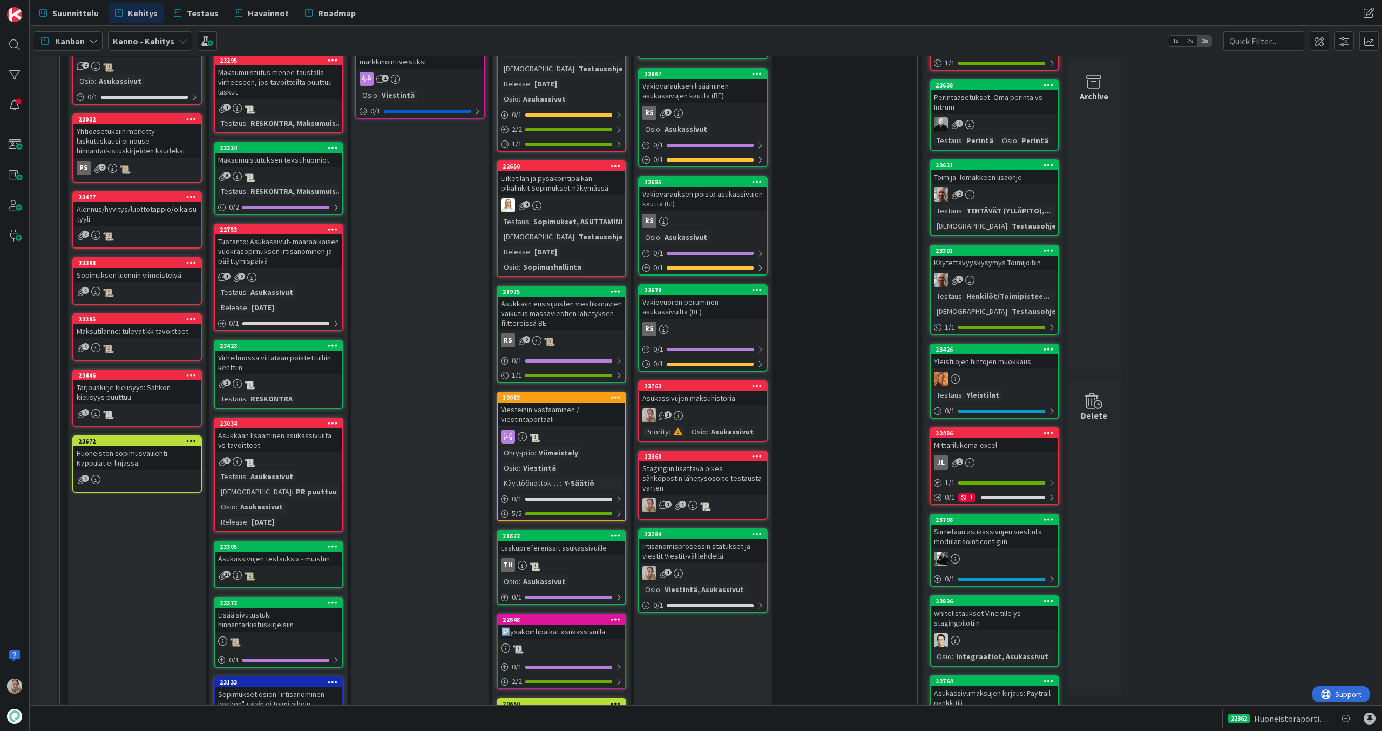
drag, startPoint x: 585, startPoint y: 409, endPoint x: 600, endPoint y: 0, distance: 409.6
